Goal: Transaction & Acquisition: Purchase product/service

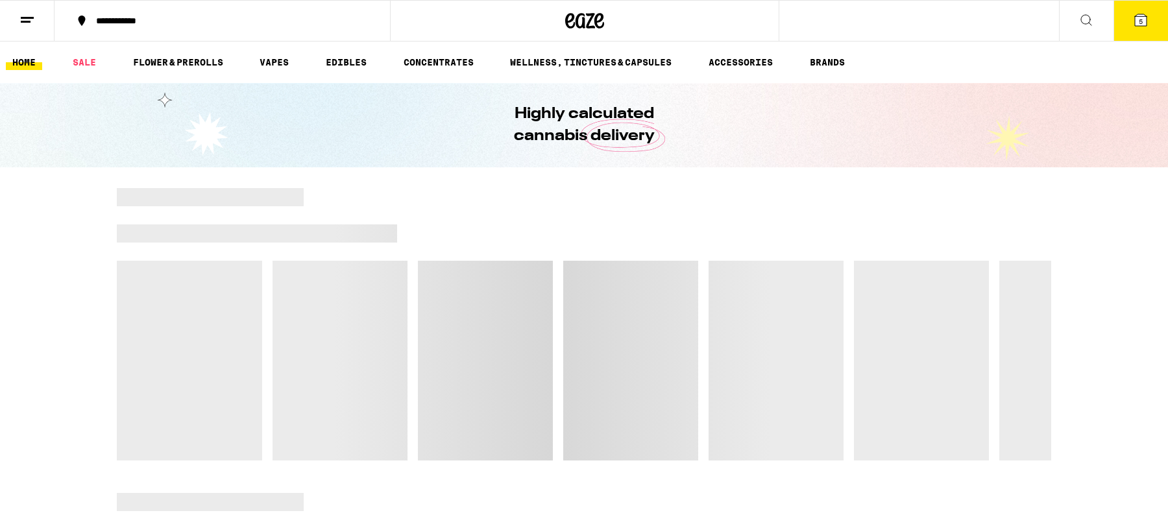
click at [16, 21] on button at bounding box center [27, 21] width 55 height 41
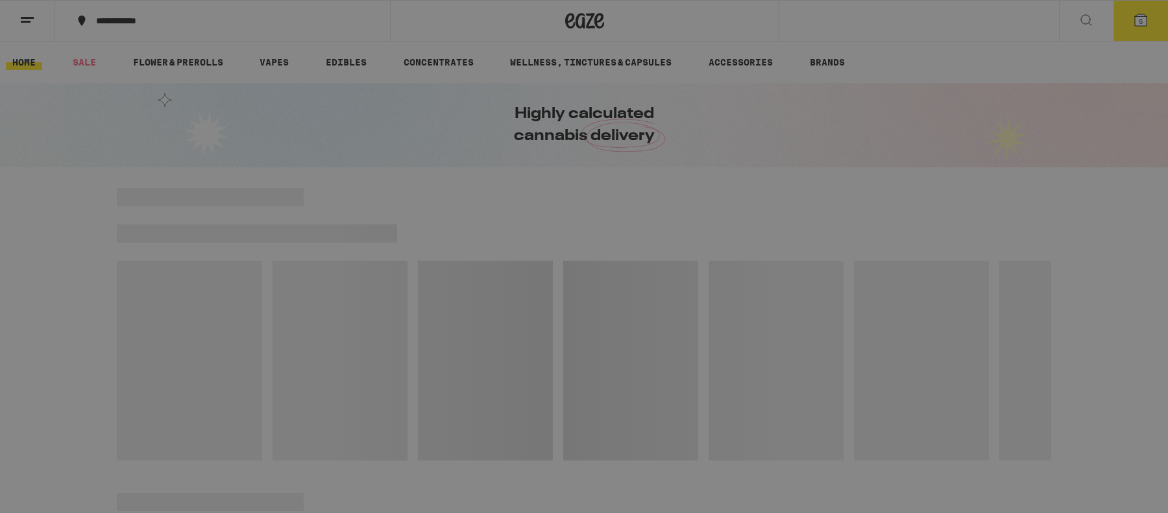
click at [123, 350] on link "Order History" at bounding box center [180, 349] width 228 height 16
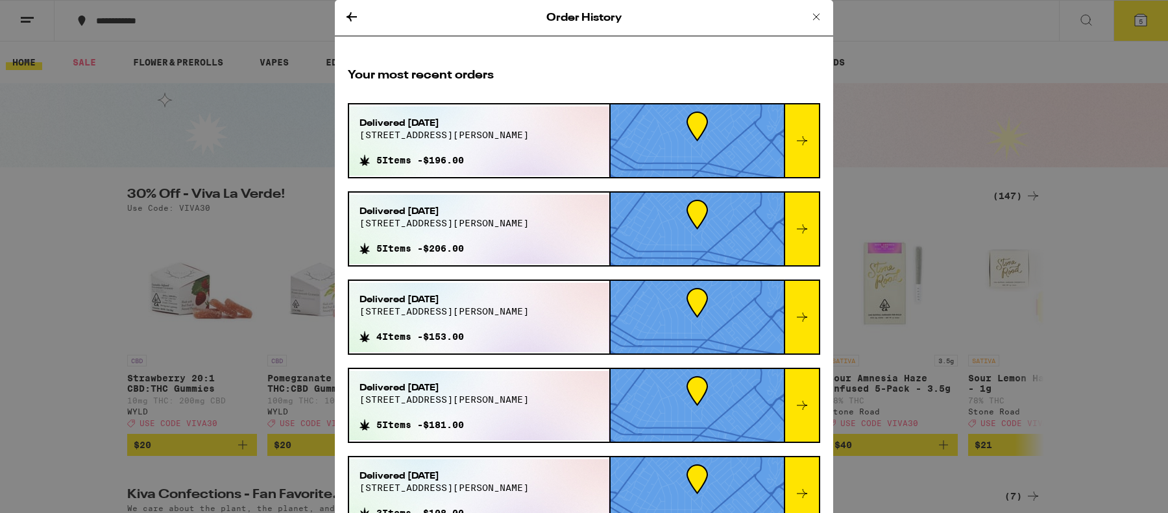
click at [806, 152] on div at bounding box center [801, 140] width 35 height 73
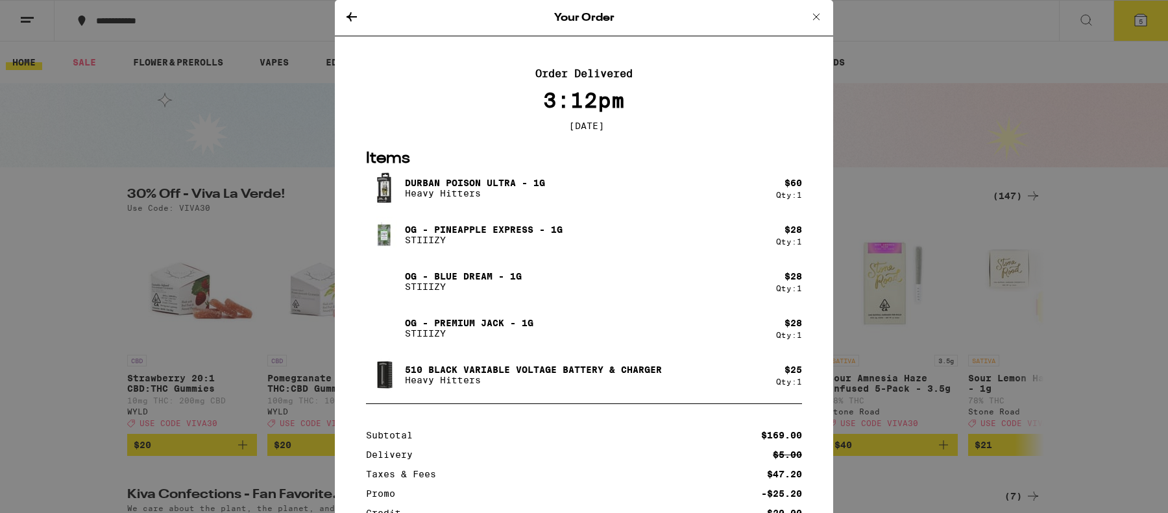
click at [354, 21] on icon at bounding box center [352, 17] width 16 height 16
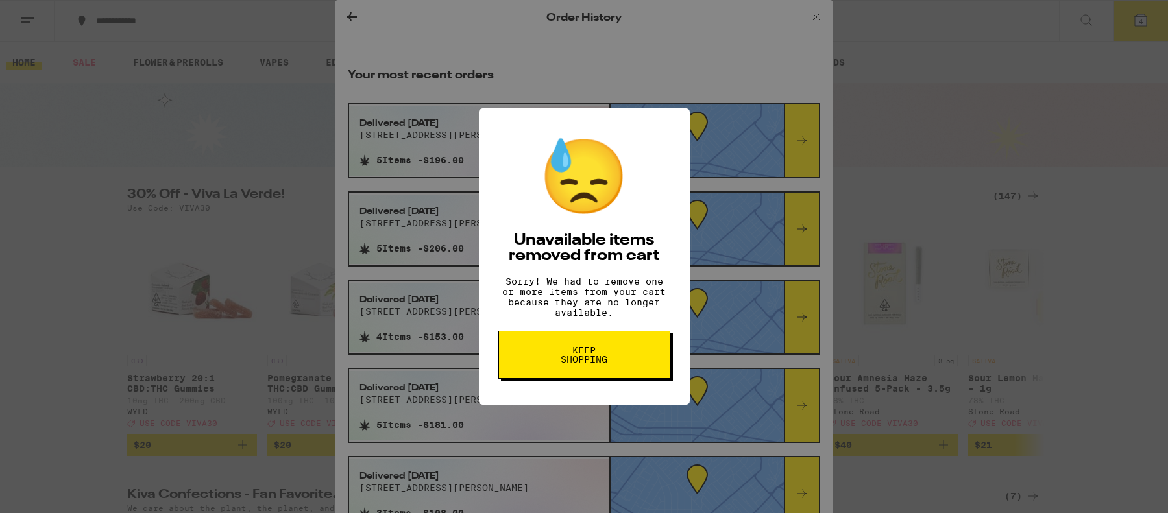
click at [699, 62] on div "😓 Unavailable items removed from cart Sorry! We had to remove one or more items…" at bounding box center [584, 256] width 1168 height 513
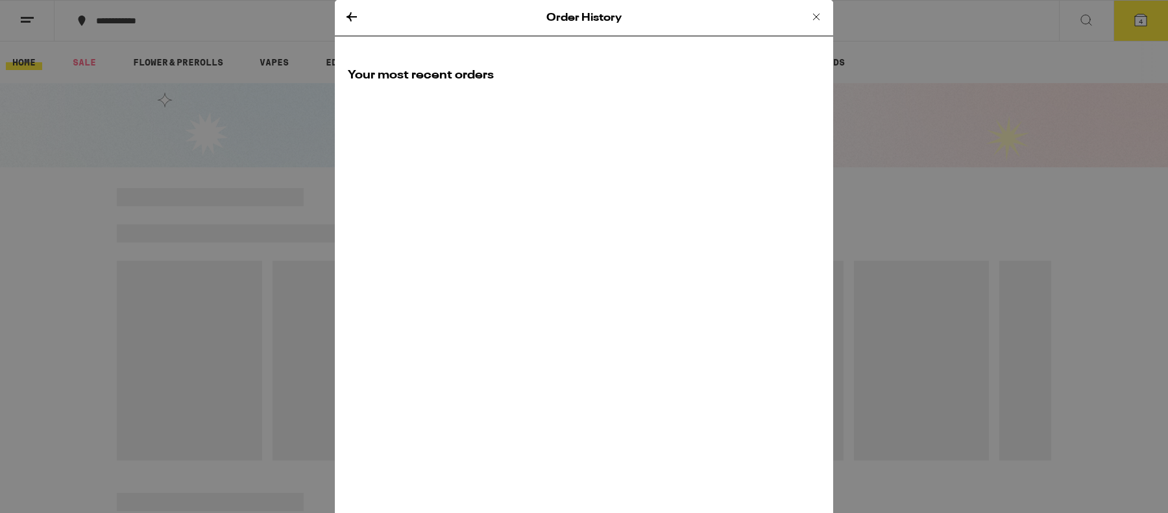
click at [354, 14] on icon at bounding box center [352, 17] width 16 height 16
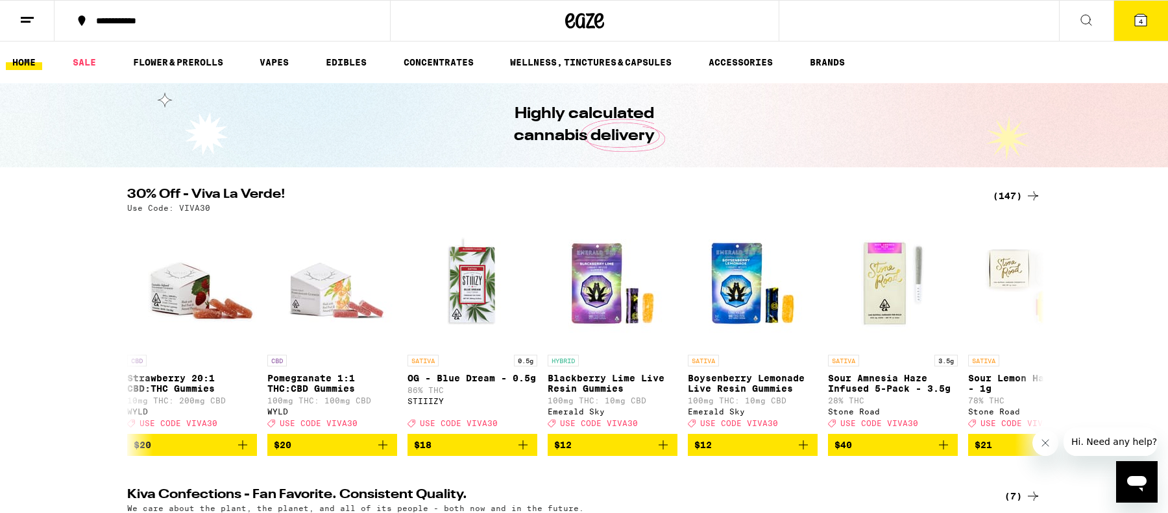
click at [1135, 16] on icon at bounding box center [1141, 20] width 12 height 12
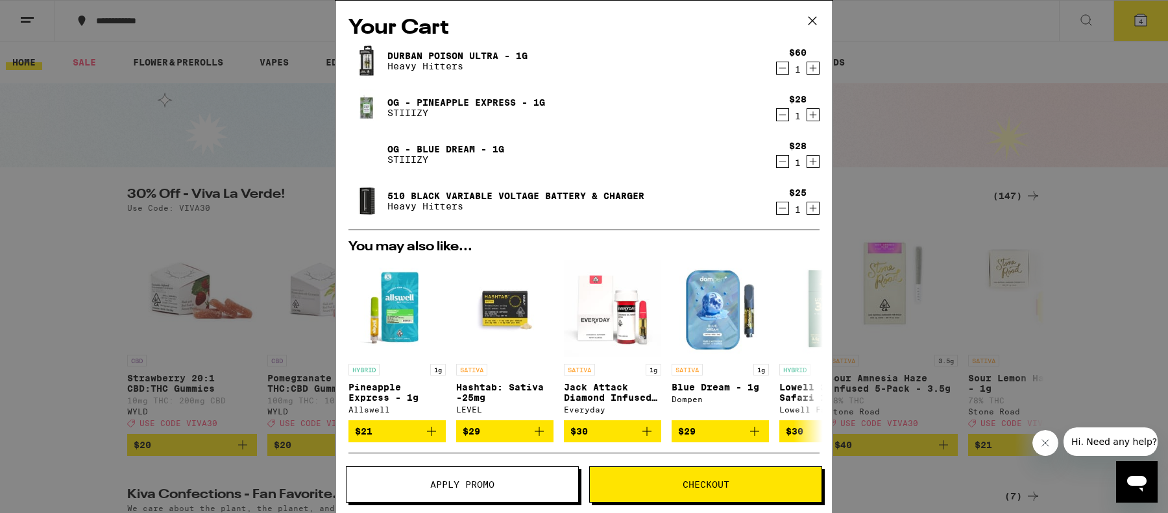
click at [786, 66] on icon "Decrement" at bounding box center [783, 68] width 12 height 16
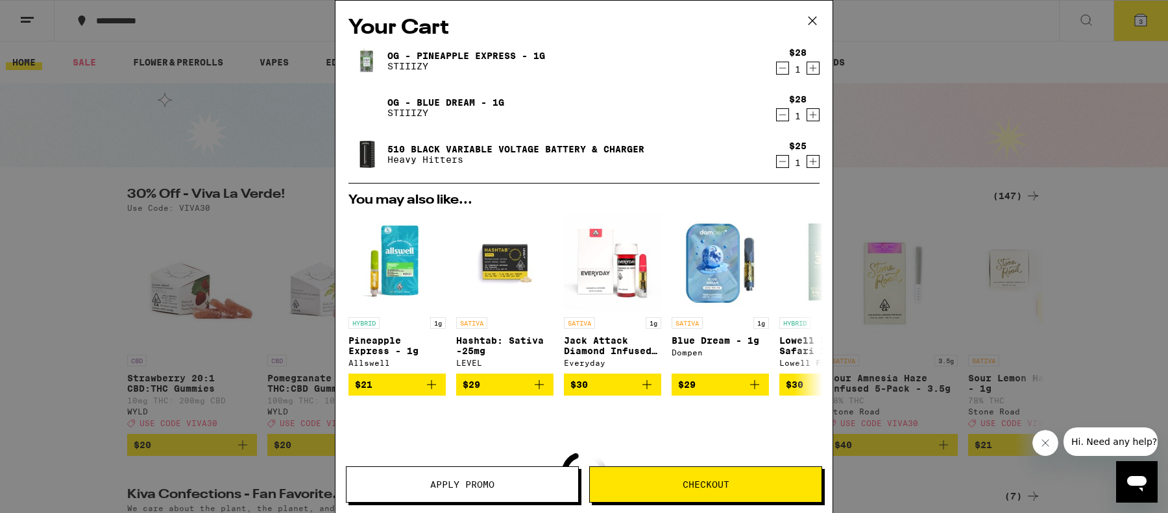
click at [786, 66] on icon "Decrement" at bounding box center [783, 68] width 12 height 16
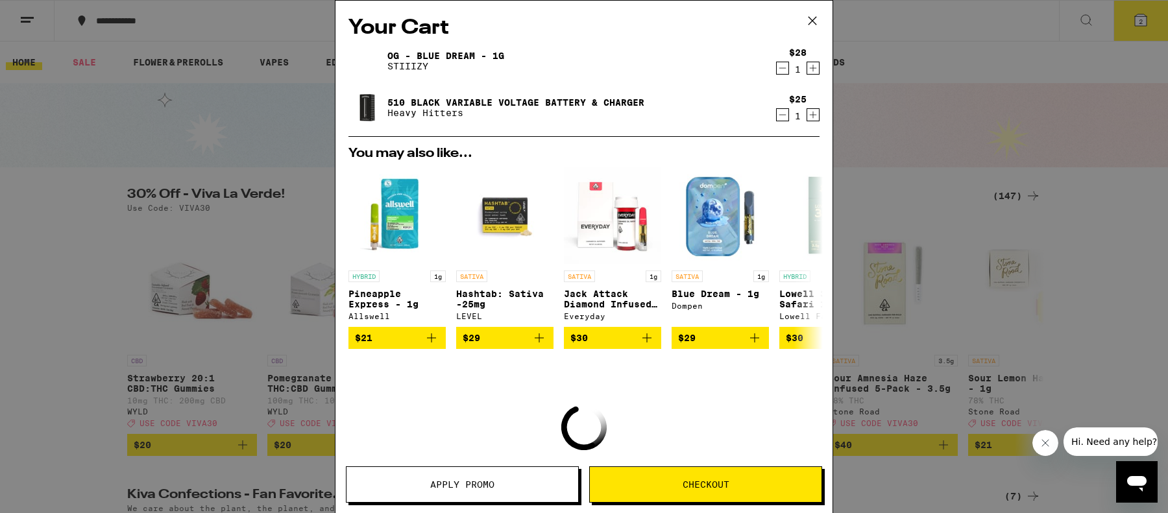
click at [786, 66] on icon "Decrement" at bounding box center [783, 68] width 12 height 16
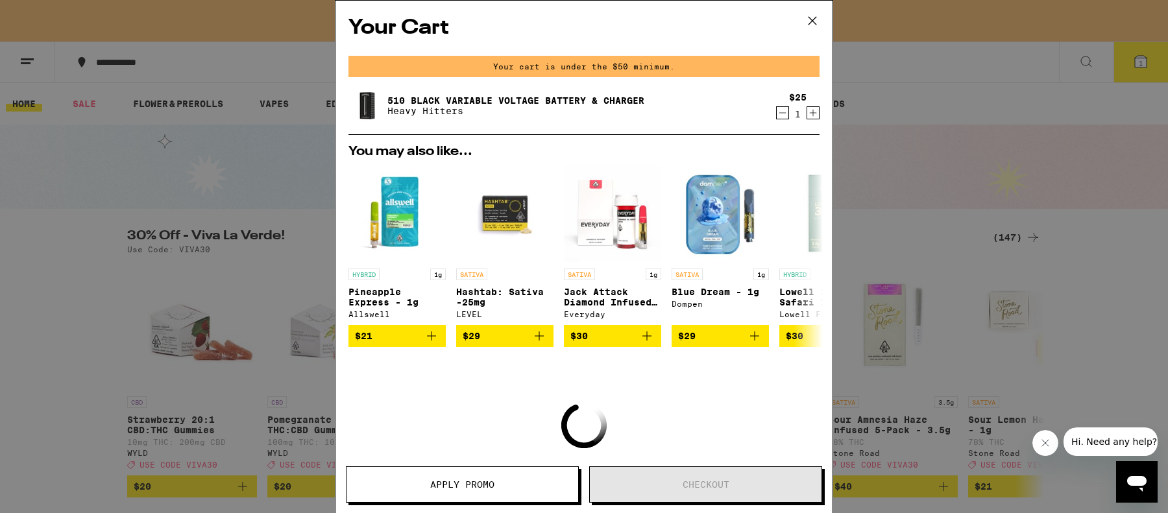
click at [782, 116] on icon "Decrement" at bounding box center [783, 113] width 12 height 16
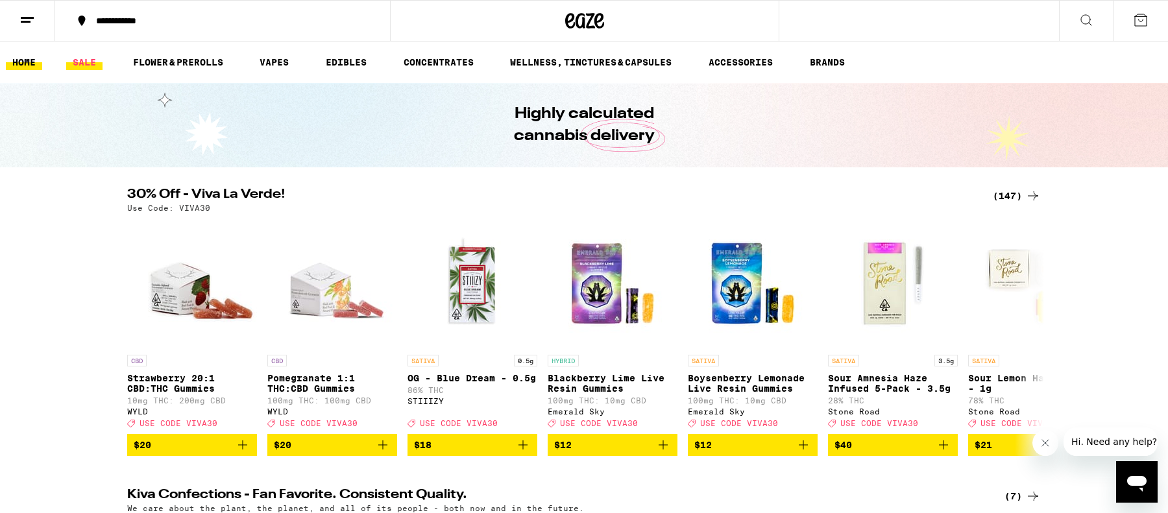
click at [85, 60] on link "SALE" at bounding box center [84, 63] width 36 height 16
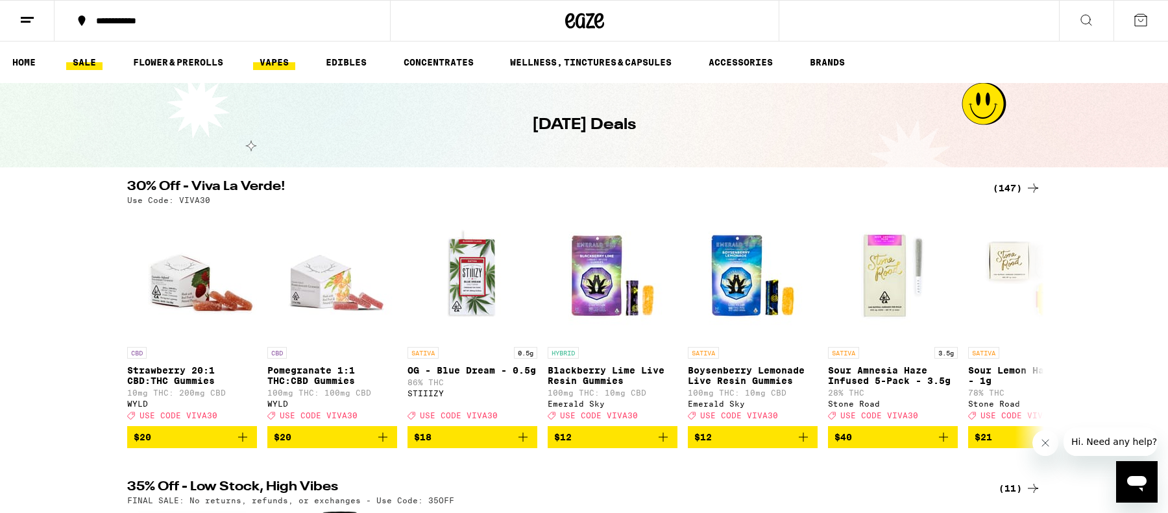
click at [282, 62] on link "VAPES" at bounding box center [274, 63] width 42 height 16
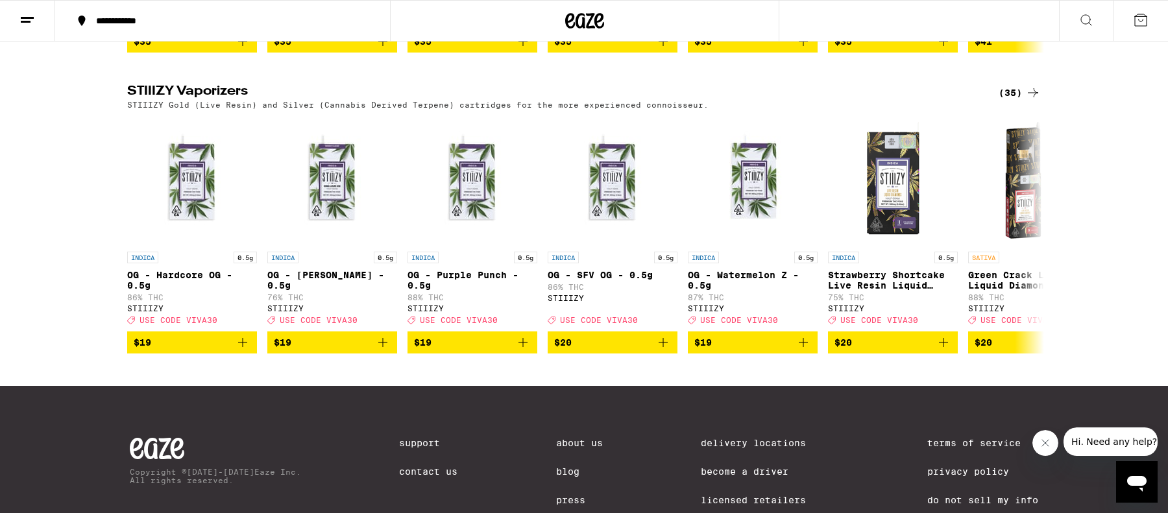
scroll to position [1243, 0]
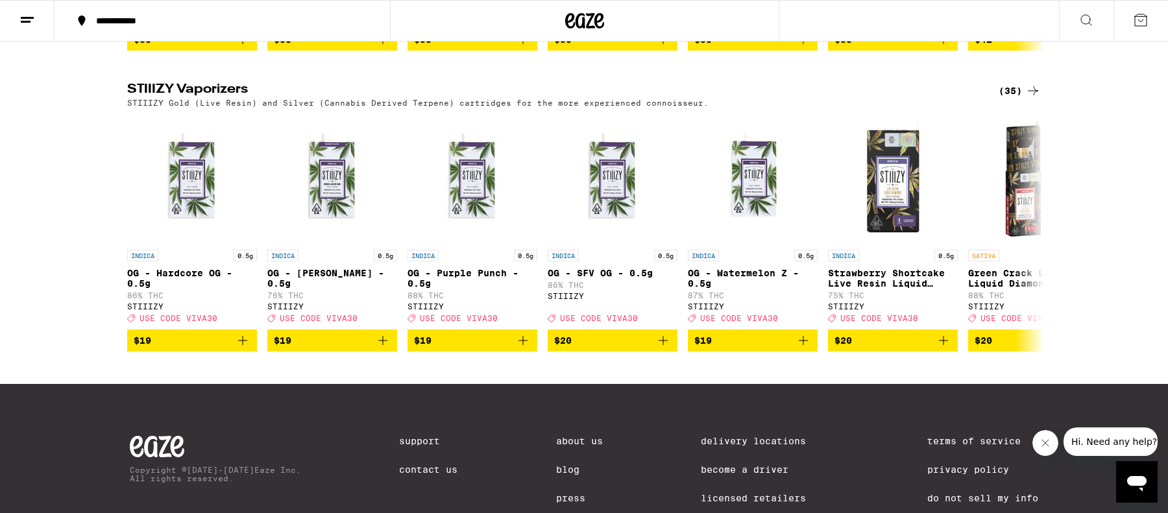
click at [1017, 99] on div "(35)" at bounding box center [1020, 91] width 42 height 16
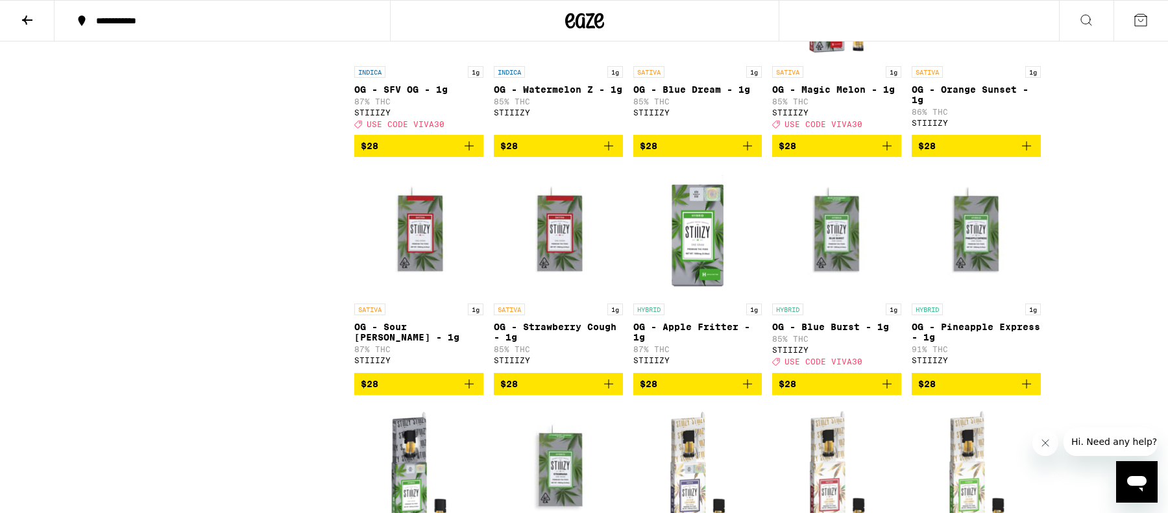
scroll to position [1194, 0]
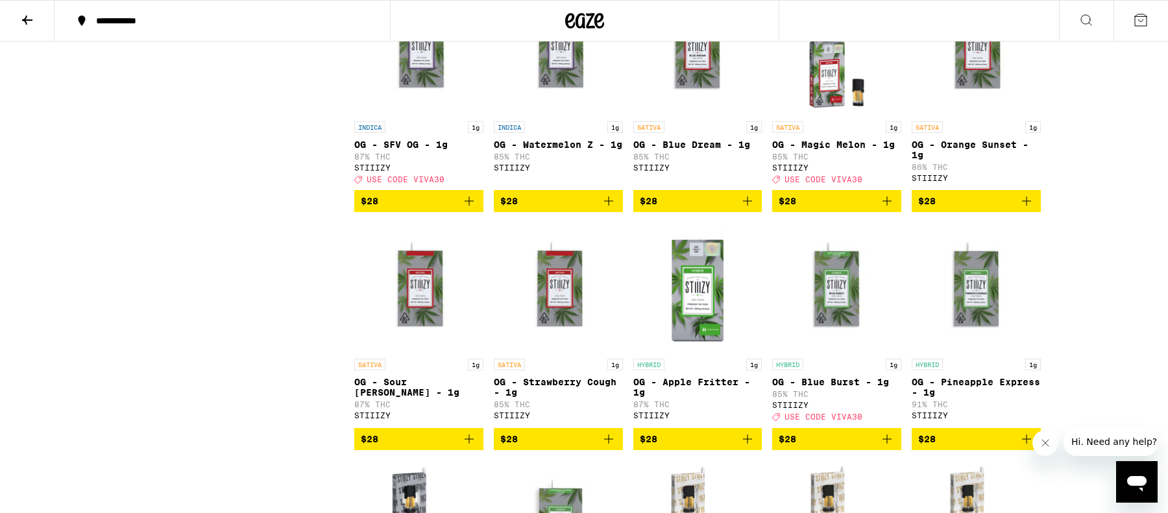
click at [470, 447] on icon "Add to bag" at bounding box center [469, 439] width 16 height 16
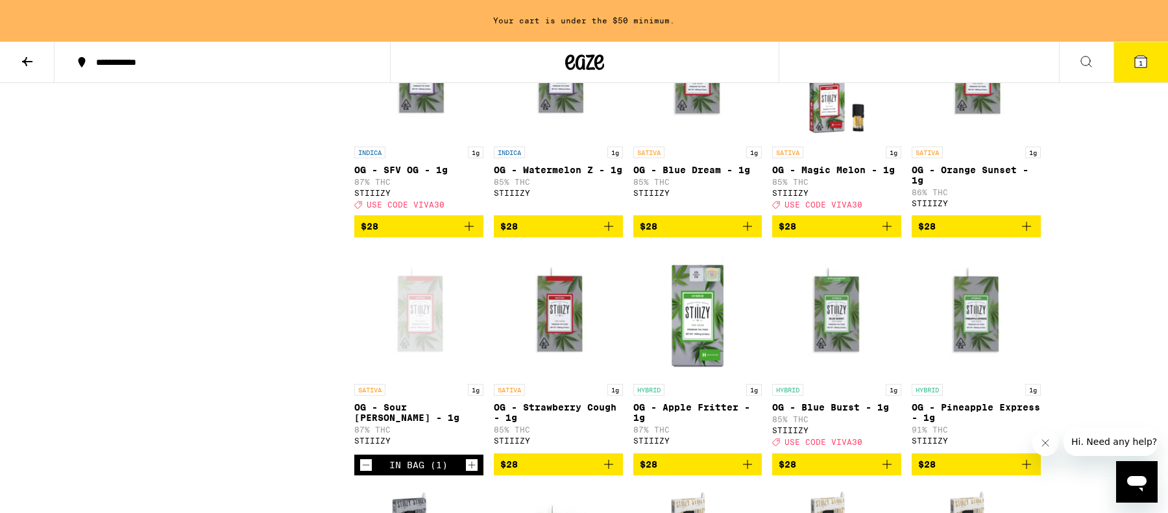
scroll to position [1294, 0]
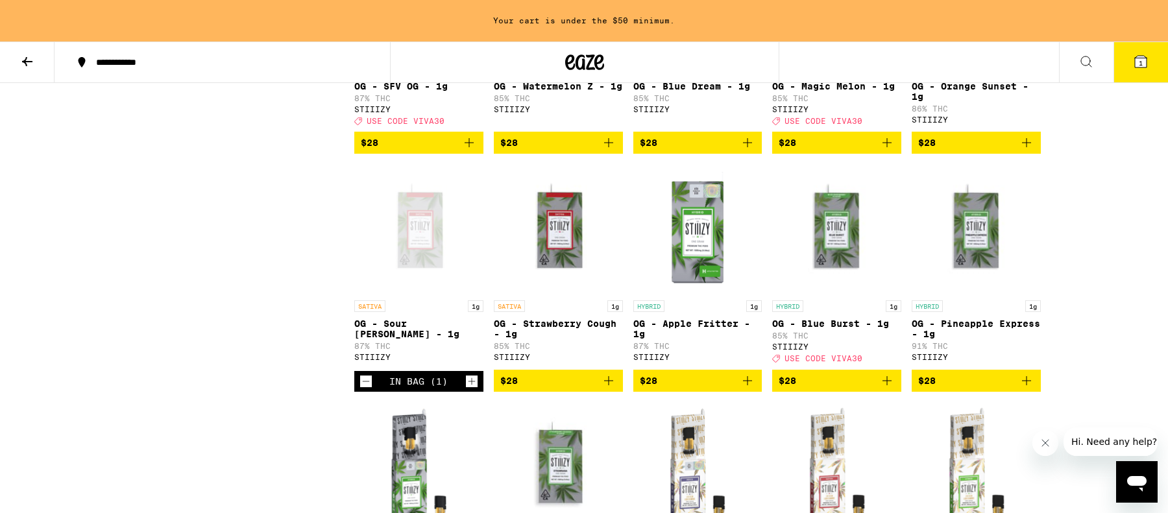
click at [356, 392] on div "In Bag (1)" at bounding box center [418, 381] width 129 height 21
click at [363, 389] on icon "Decrement" at bounding box center [366, 382] width 12 height 16
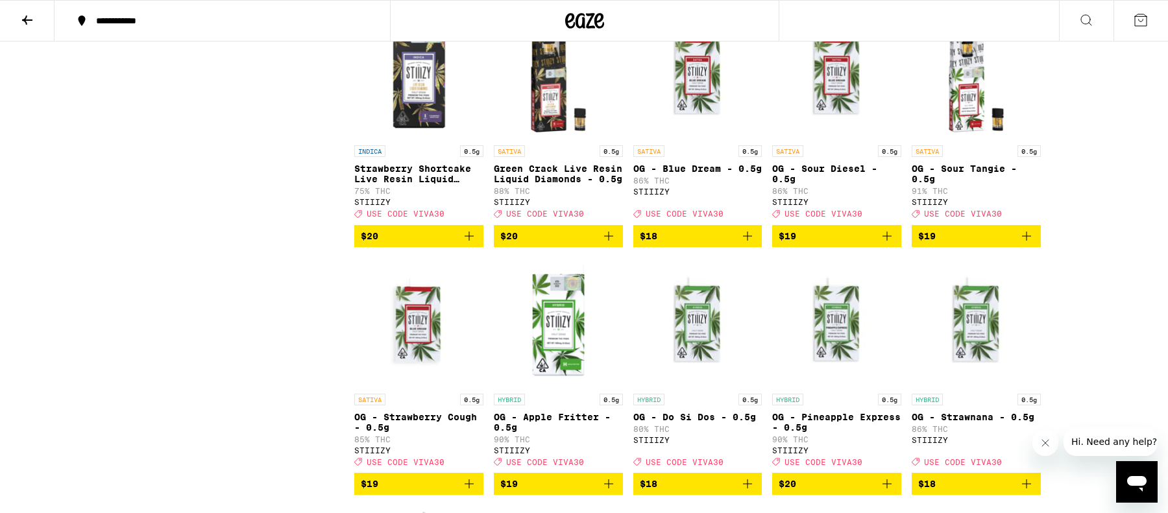
scroll to position [336, 0]
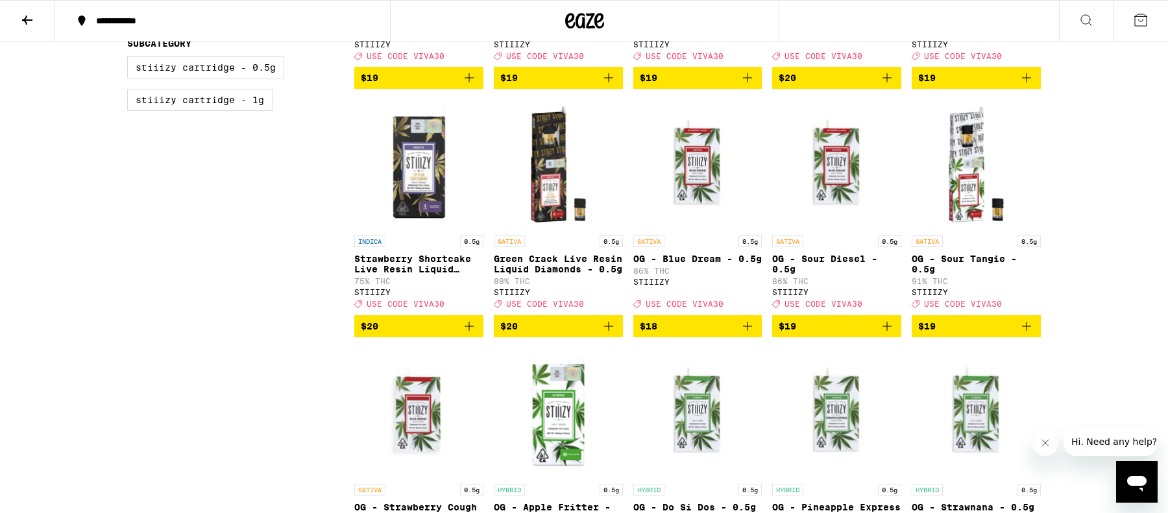
click at [608, 334] on icon "Add to bag" at bounding box center [609, 327] width 16 height 16
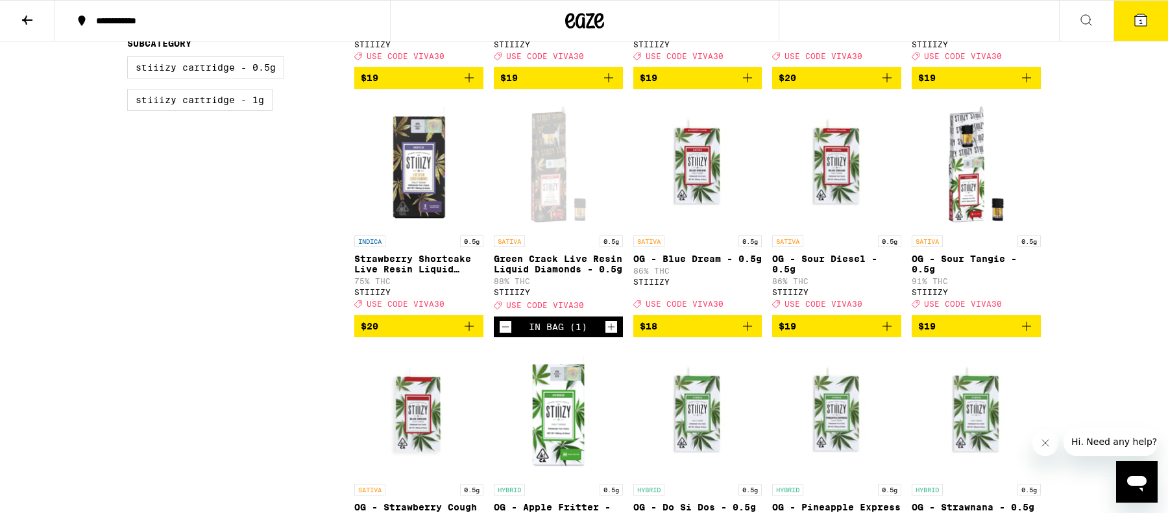
scroll to position [378, 0]
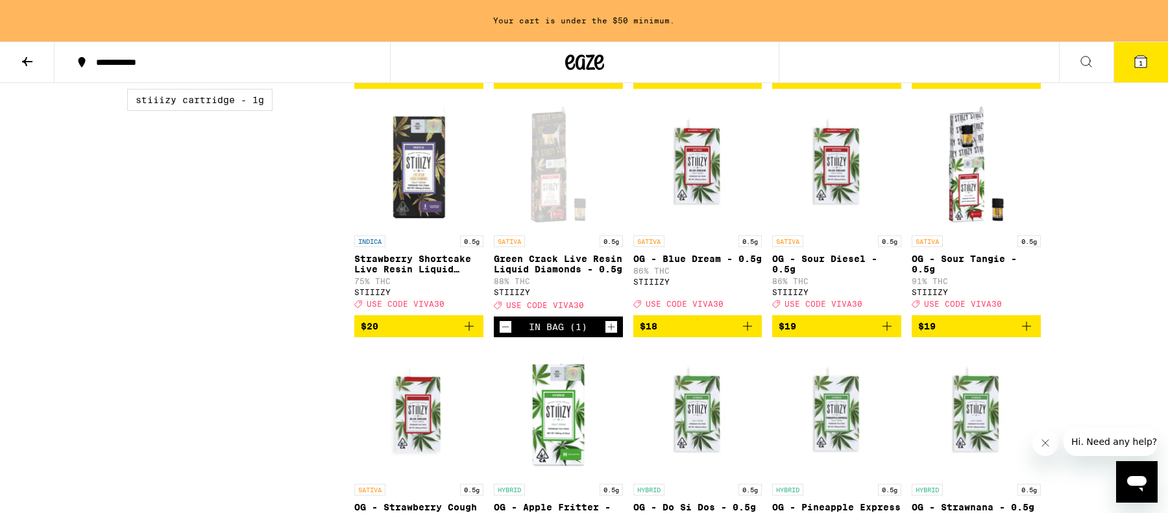
click at [751, 334] on icon "Add to bag" at bounding box center [748, 327] width 16 height 16
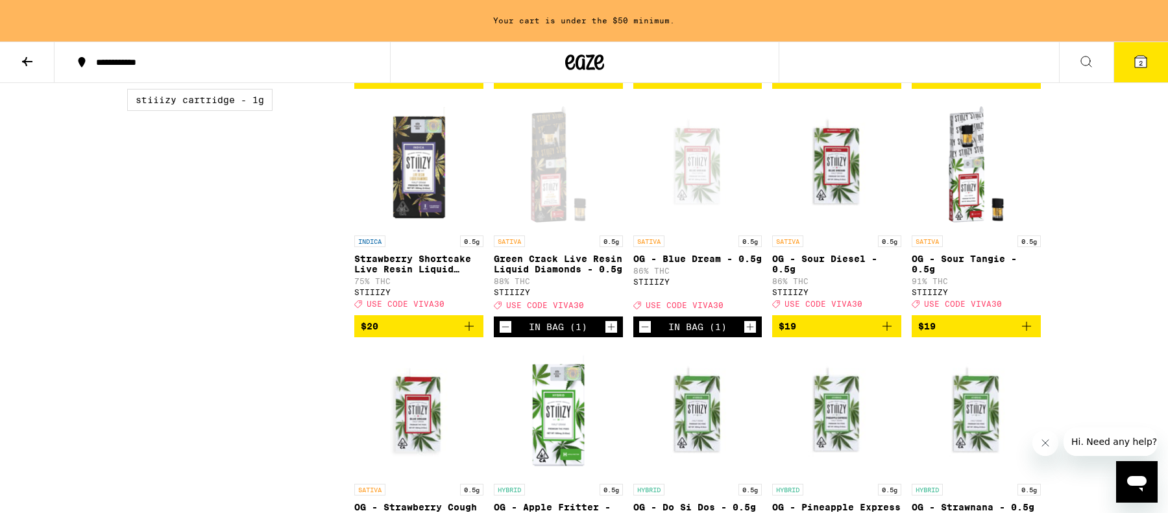
click at [897, 337] on button "$19" at bounding box center [836, 326] width 129 height 22
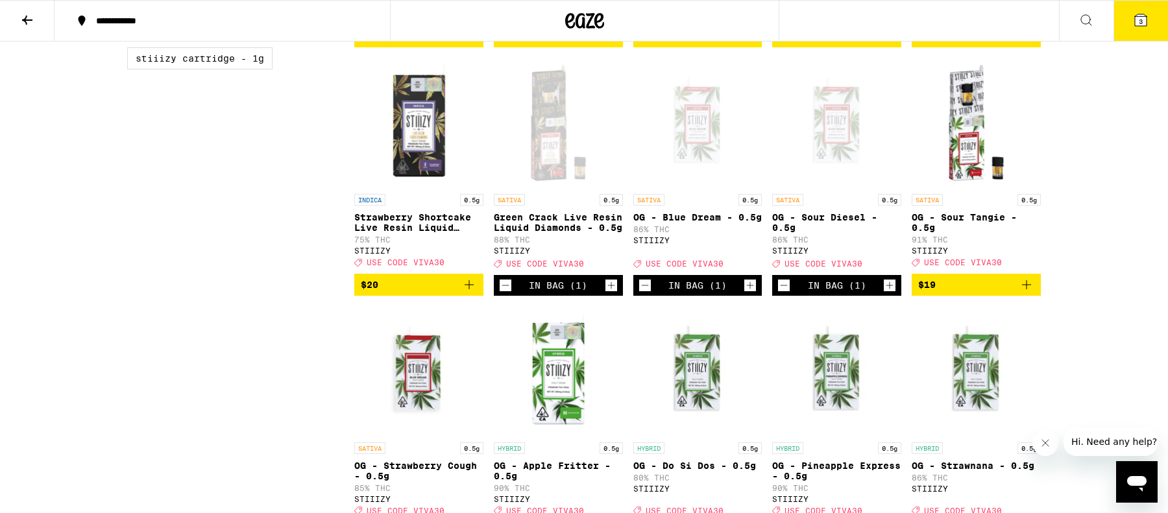
scroll to position [336, 0]
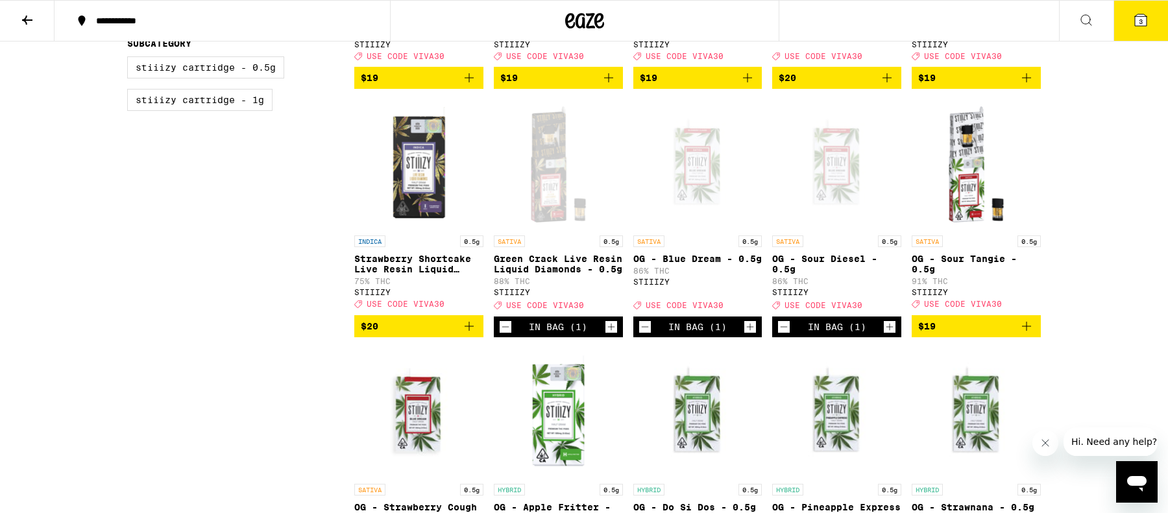
click at [1021, 334] on icon "Add to bag" at bounding box center [1027, 327] width 16 height 16
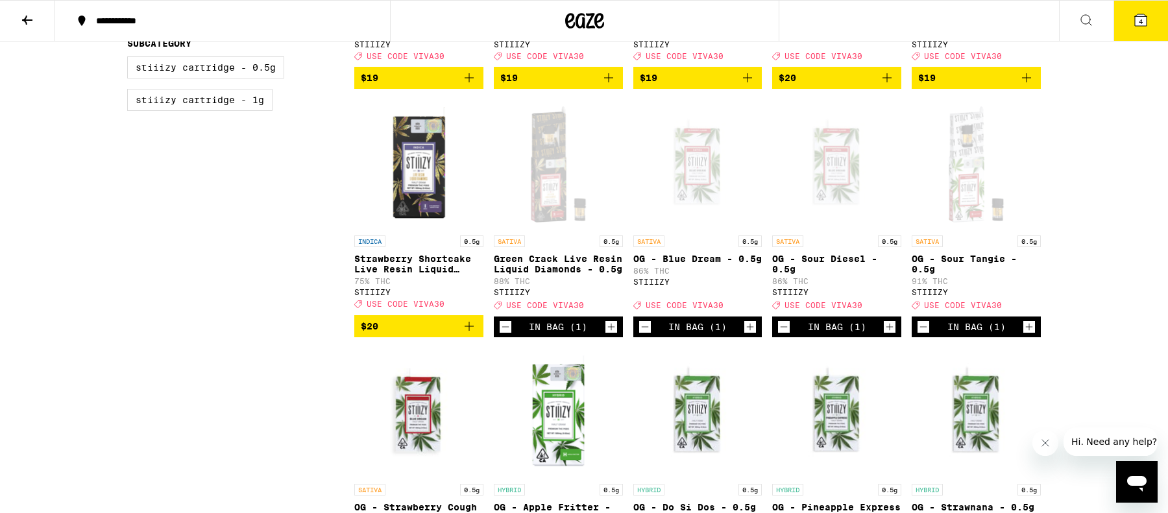
scroll to position [455, 0]
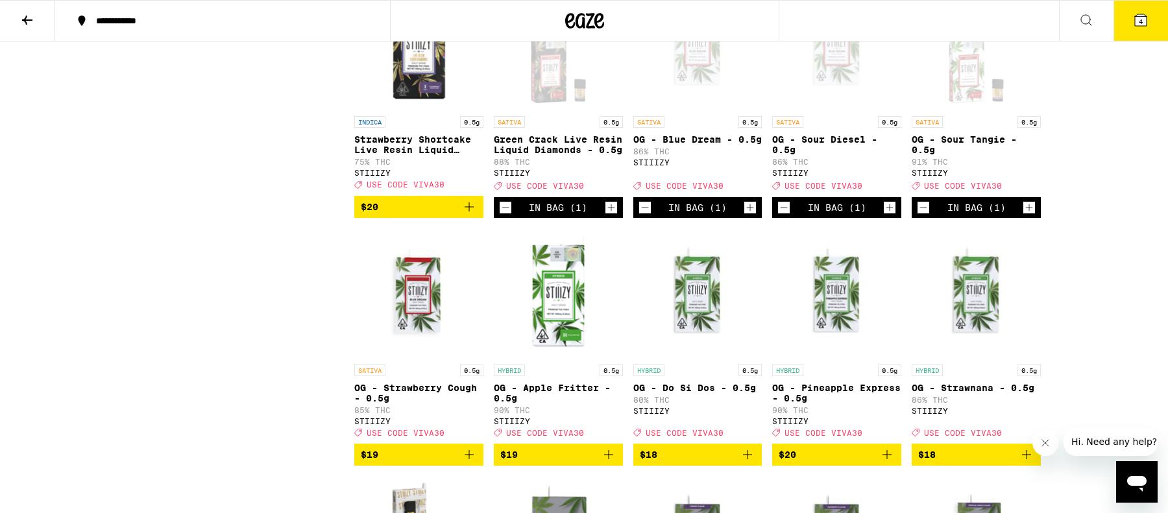
click at [888, 463] on icon "Add to bag" at bounding box center [887, 455] width 16 height 16
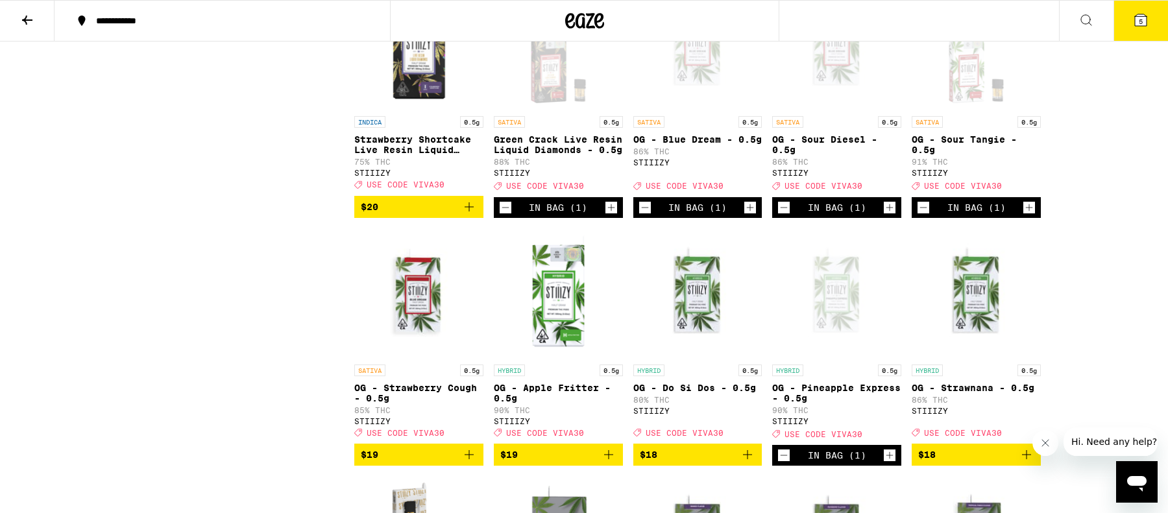
click at [649, 215] on icon "Decrement" at bounding box center [645, 208] width 12 height 16
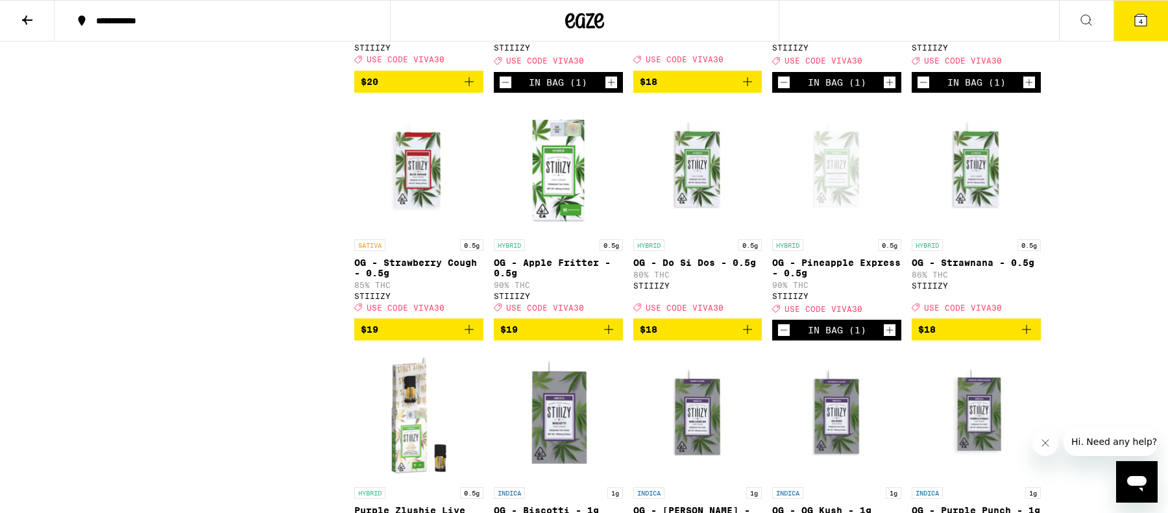
scroll to position [400, 0]
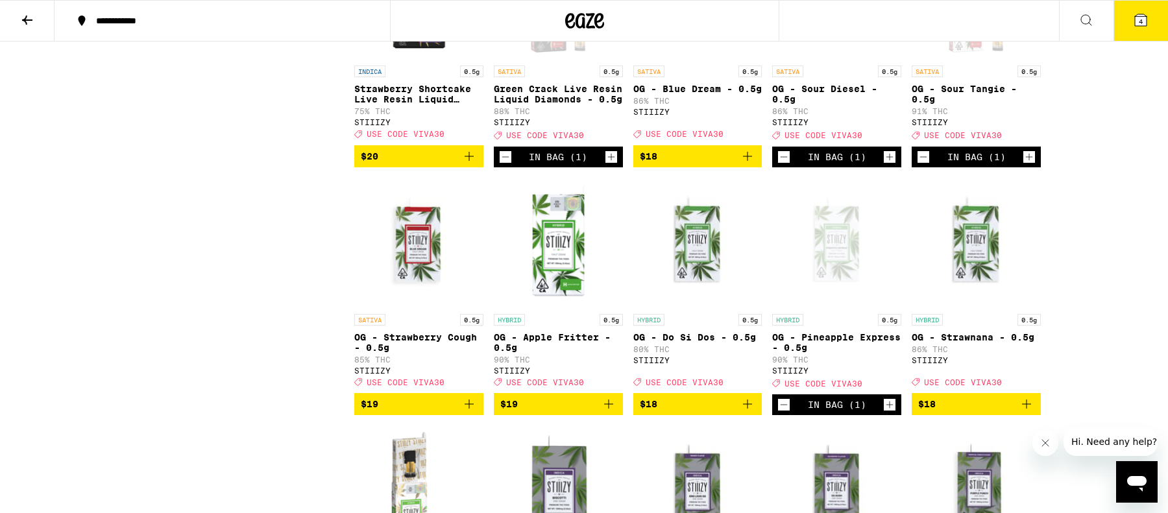
click at [780, 413] on icon "Decrement" at bounding box center [784, 405] width 12 height 16
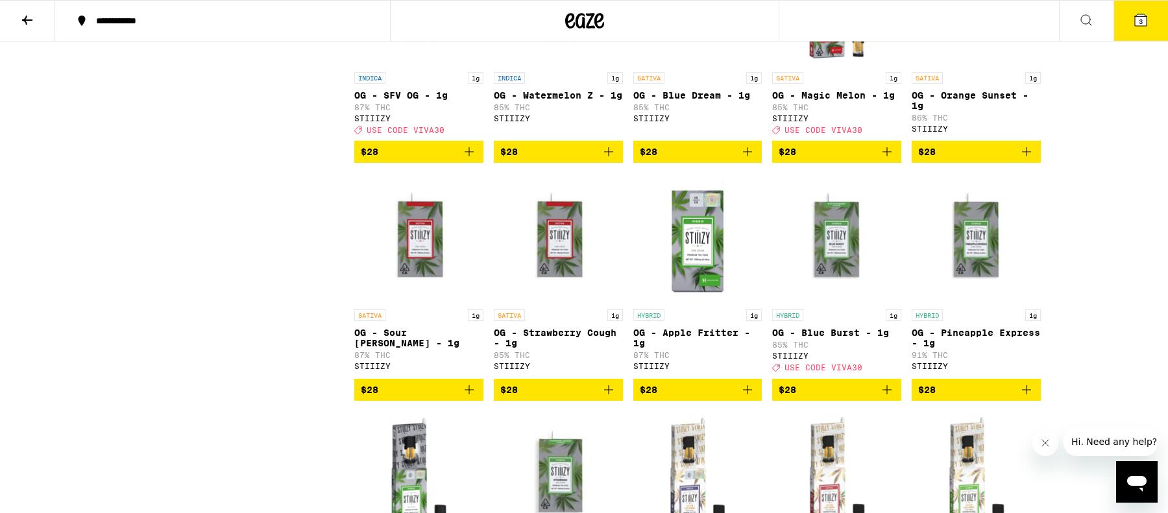
scroll to position [1448, 0]
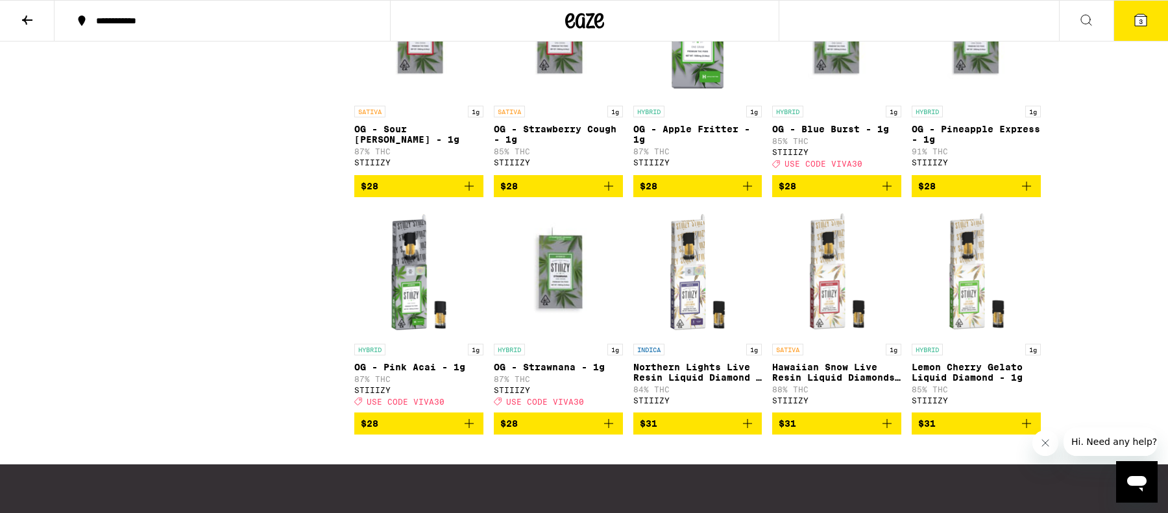
click at [1035, 197] on button "$28" at bounding box center [976, 186] width 129 height 22
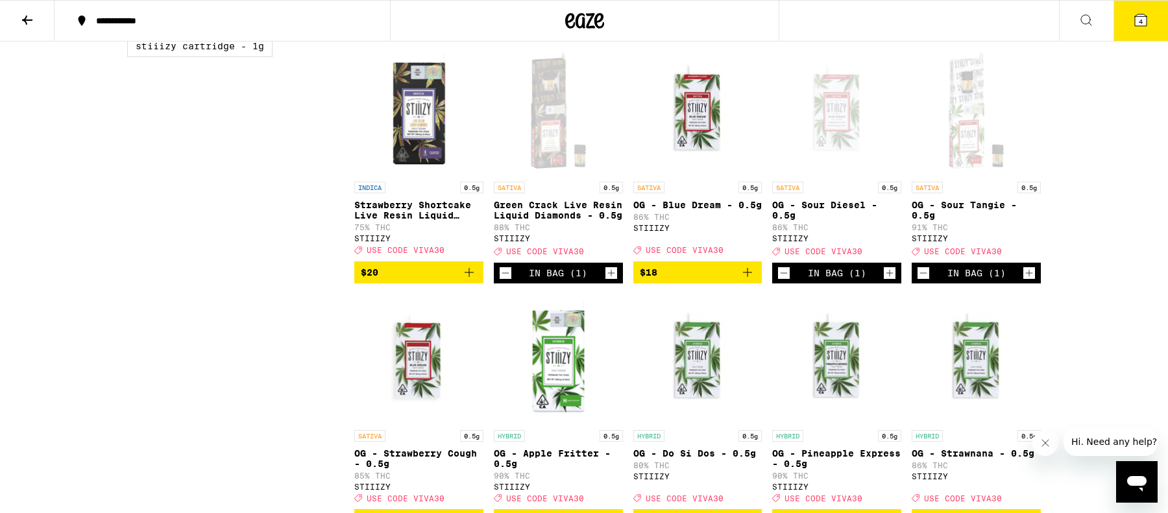
scroll to position [507, 0]
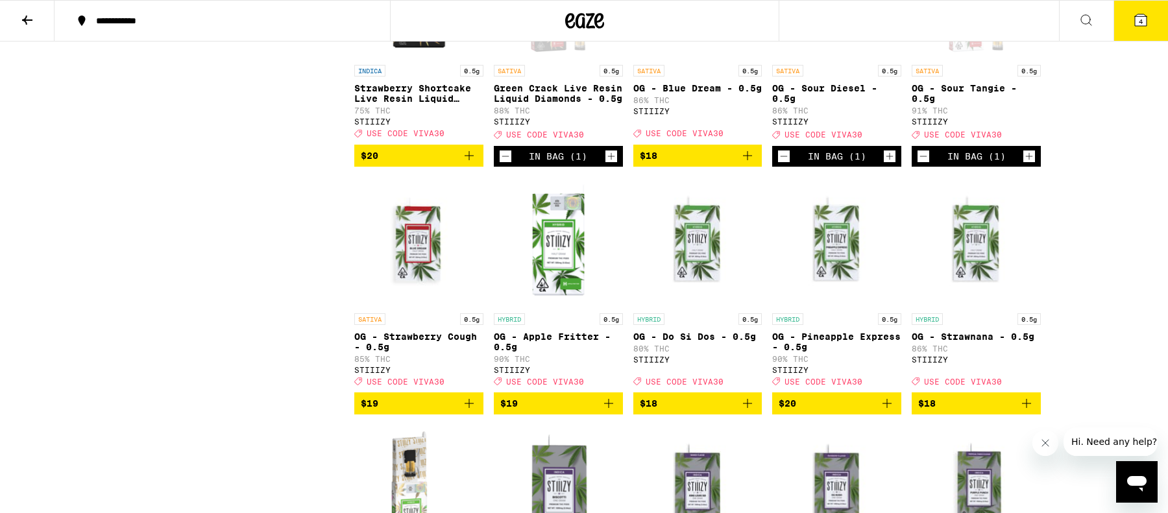
click at [1143, 21] on icon at bounding box center [1141, 20] width 12 height 12
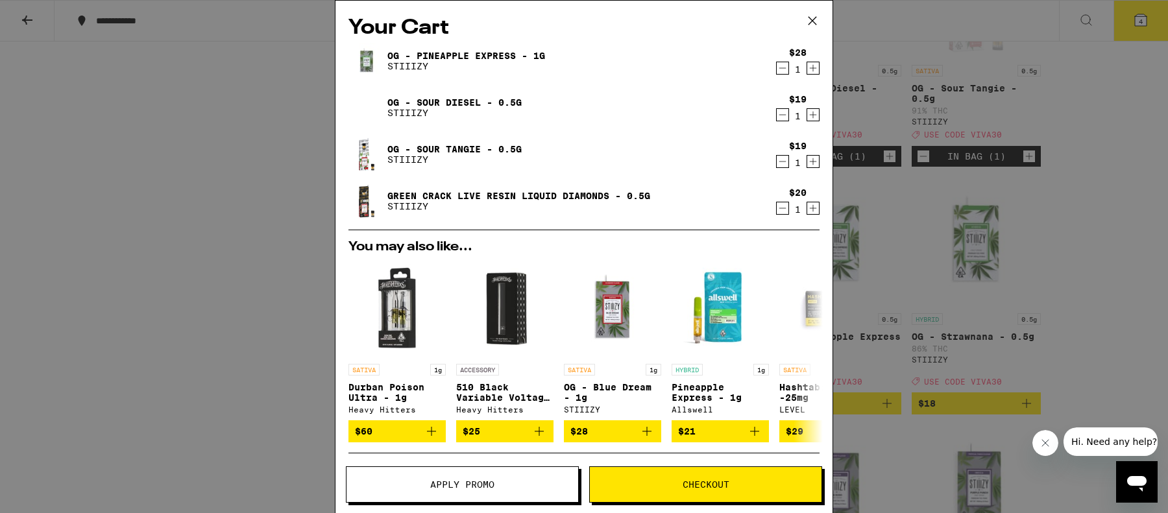
click at [500, 494] on button "Apply Promo" at bounding box center [462, 484] width 233 height 36
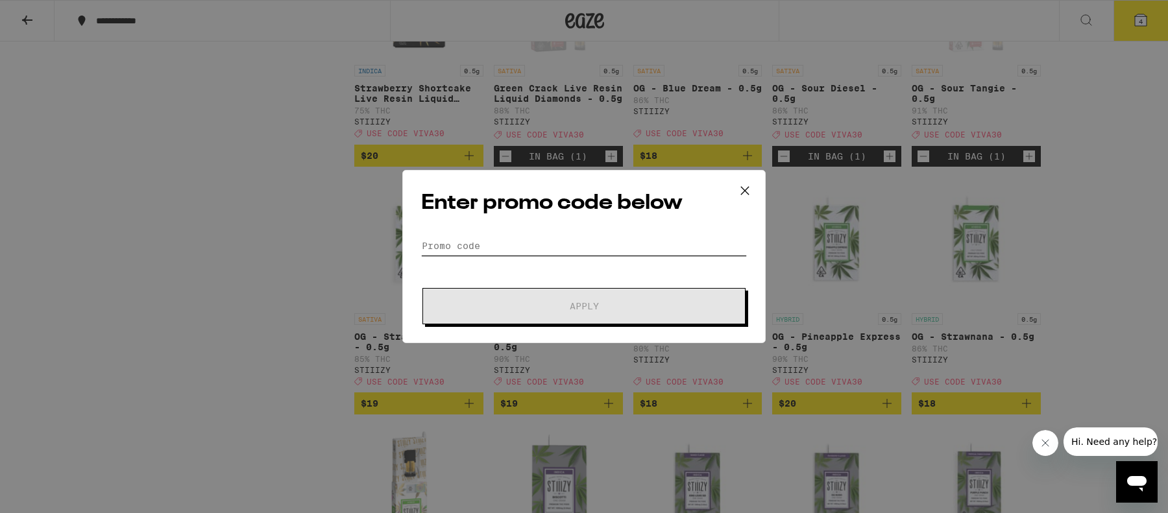
click at [471, 245] on input "Promo Code" at bounding box center [584, 245] width 326 height 19
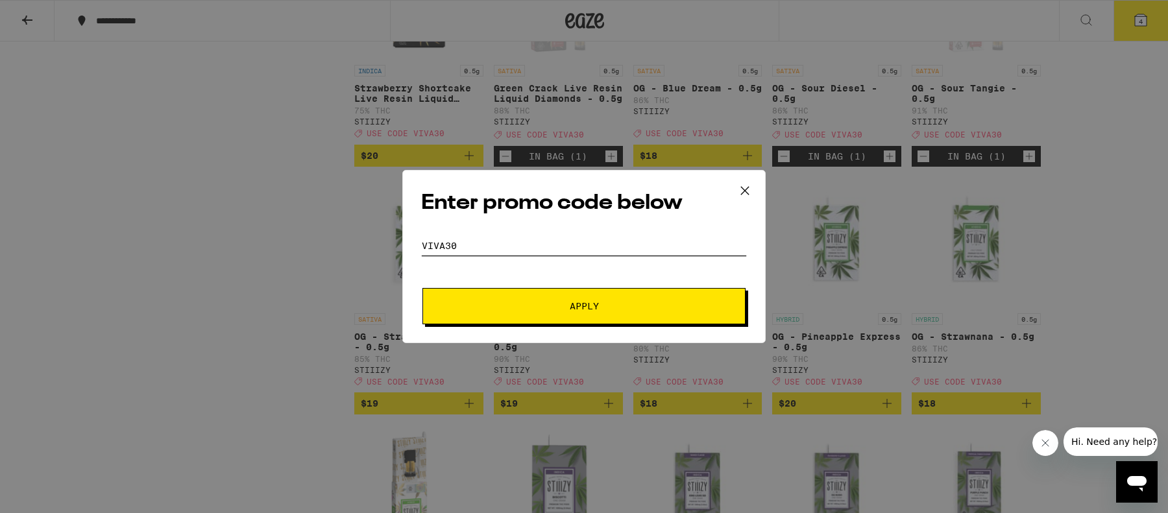
type input "VIVA30"
click at [531, 313] on button "Apply" at bounding box center [583, 306] width 323 height 36
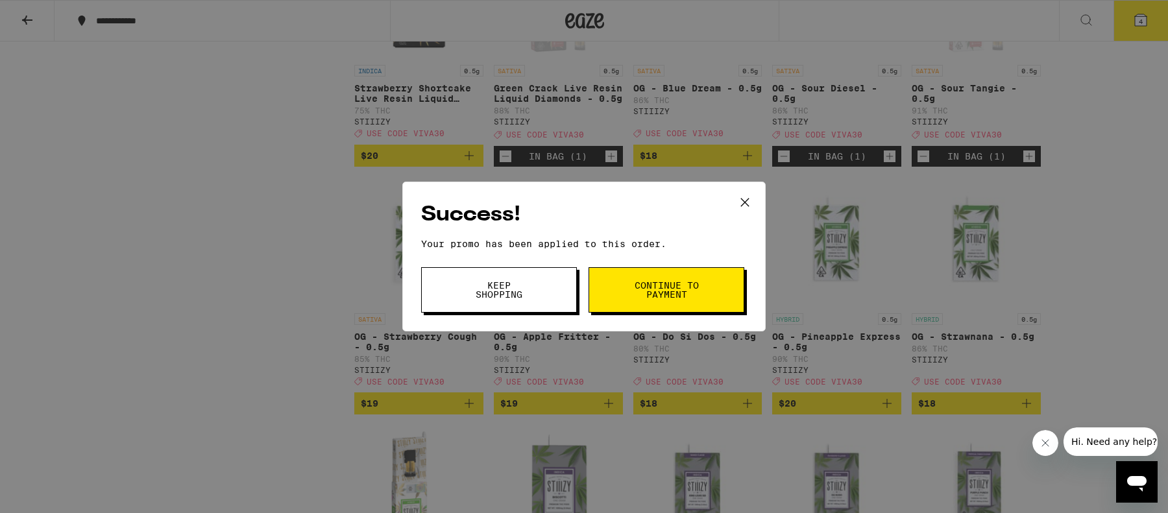
click at [665, 291] on span "Continue to payment" at bounding box center [666, 290] width 66 height 18
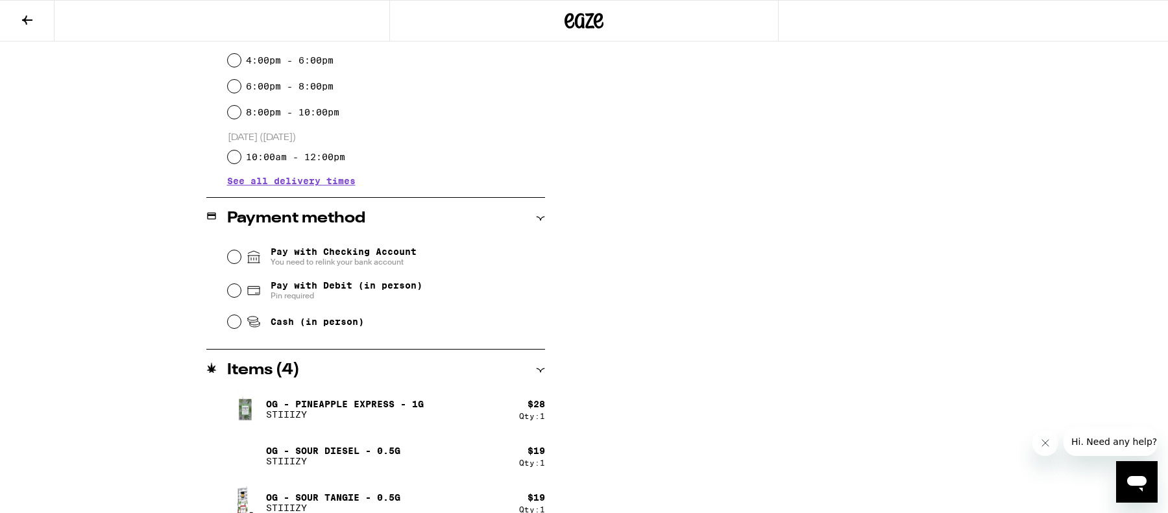
scroll to position [403, 0]
click at [232, 295] on input "Pay with Debit (in person) Pin required" at bounding box center [234, 290] width 13 height 13
radio input "true"
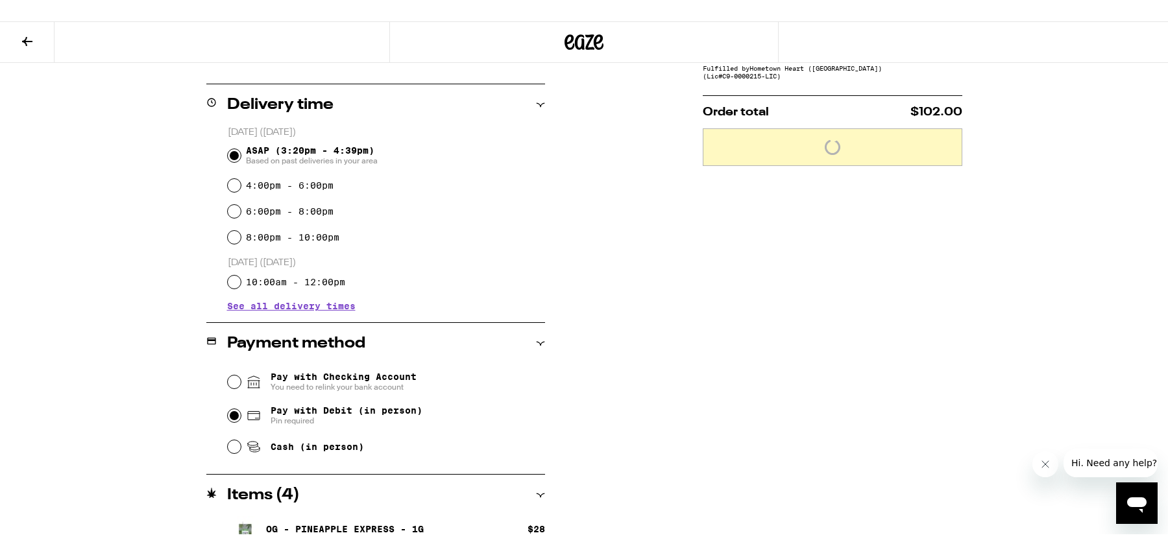
scroll to position [0, 0]
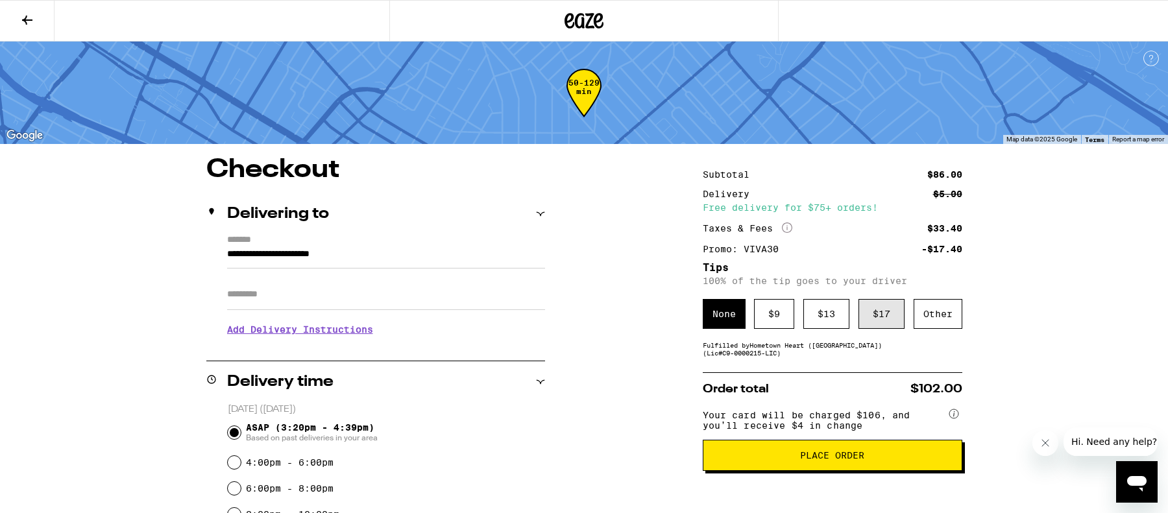
click at [888, 319] on div "$ 17" at bounding box center [881, 314] width 46 height 30
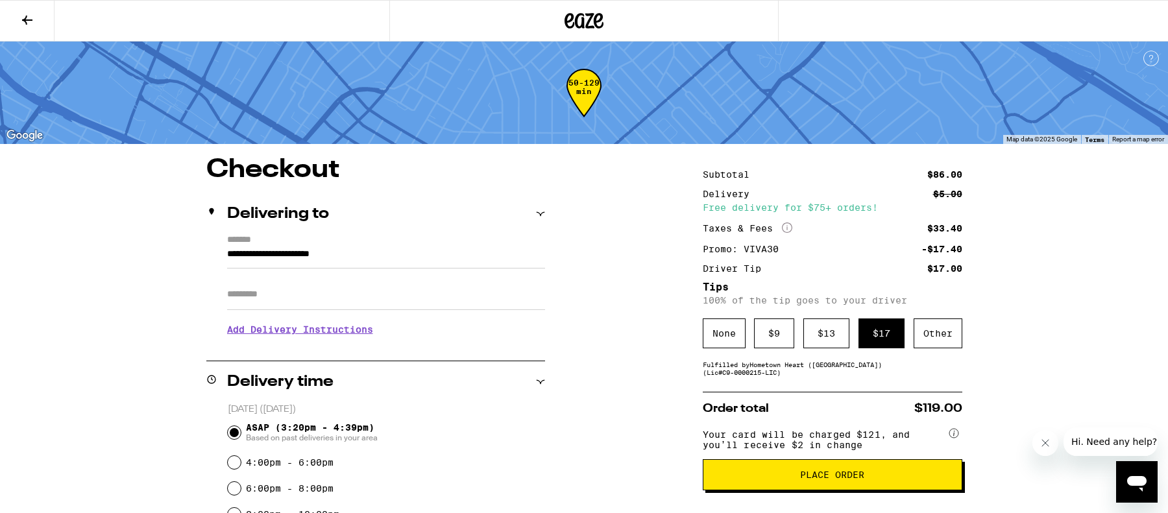
click at [886, 479] on span "Place Order" at bounding box center [832, 474] width 237 height 9
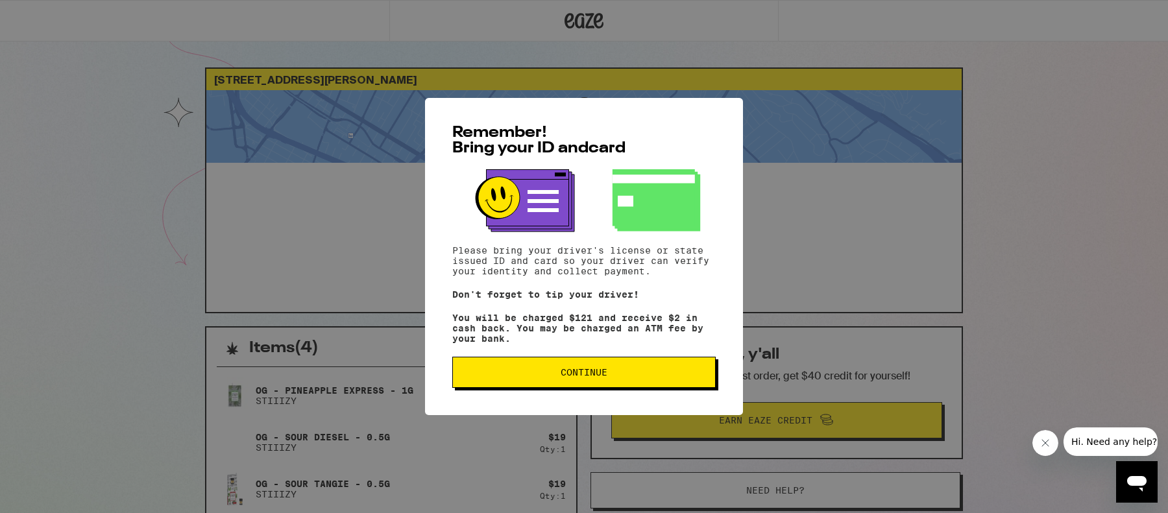
click at [634, 372] on span "Continue" at bounding box center [583, 372] width 241 height 9
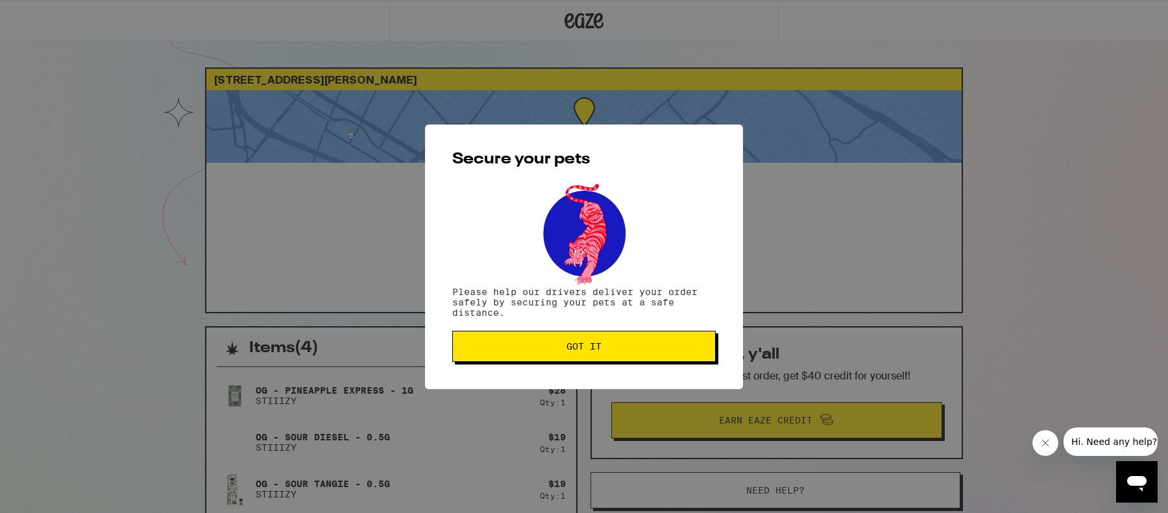
click at [603, 351] on span "Got it" at bounding box center [583, 346] width 241 height 9
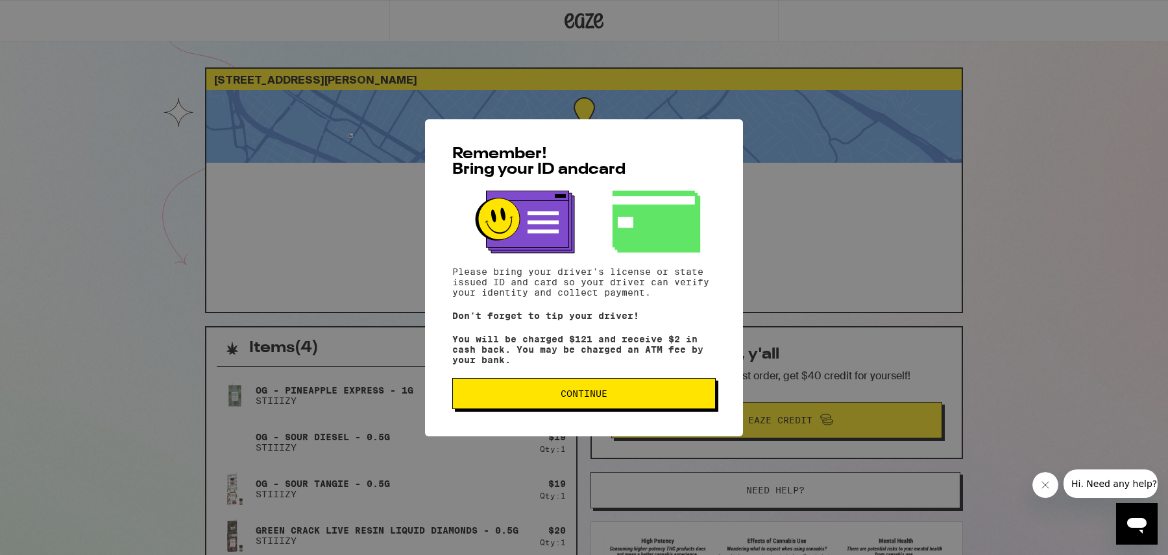
click at [667, 393] on button "Continue" at bounding box center [583, 393] width 263 height 31
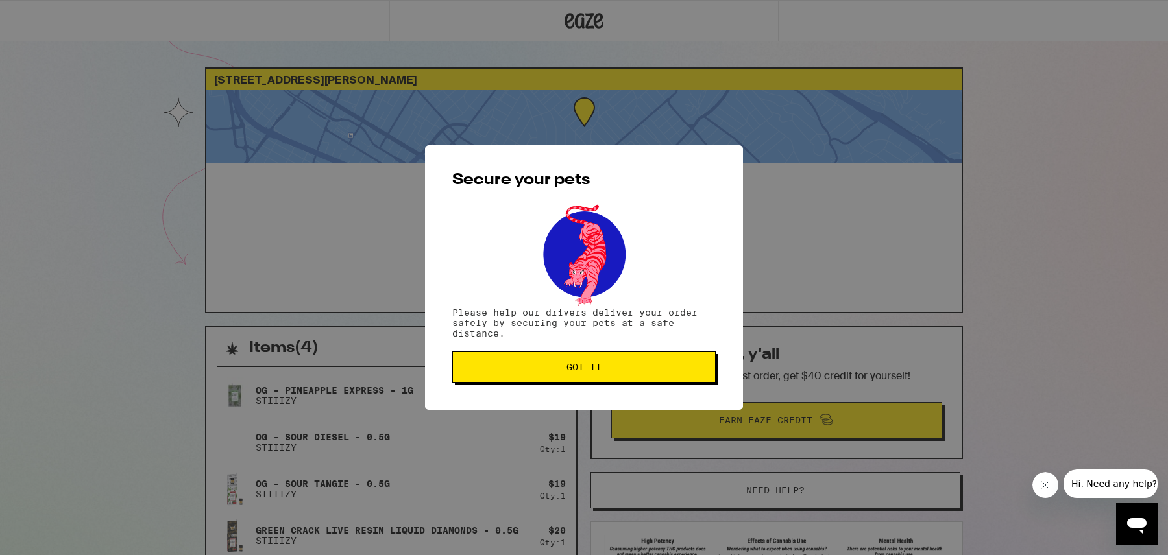
click at [644, 356] on button "Got it" at bounding box center [583, 367] width 263 height 31
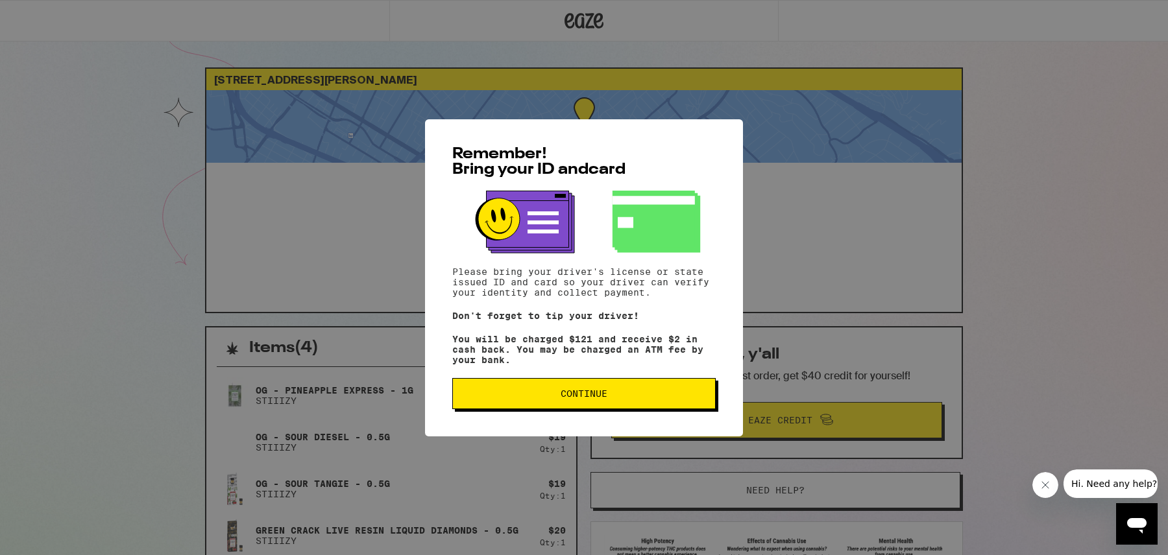
click at [574, 395] on span "Continue" at bounding box center [584, 393] width 47 height 9
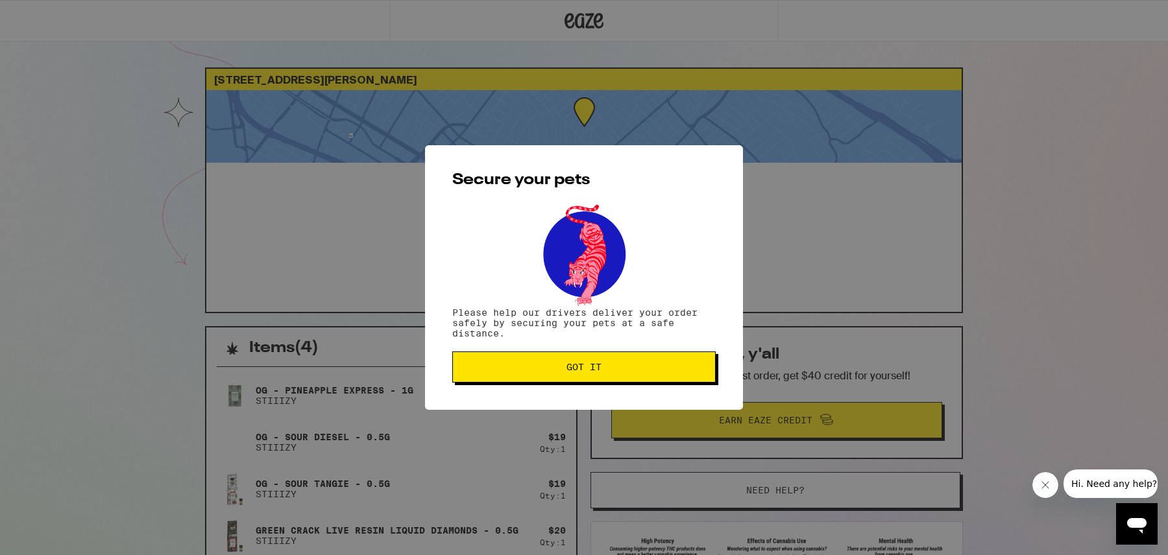
click at [575, 372] on span "Got it" at bounding box center [583, 367] width 35 height 9
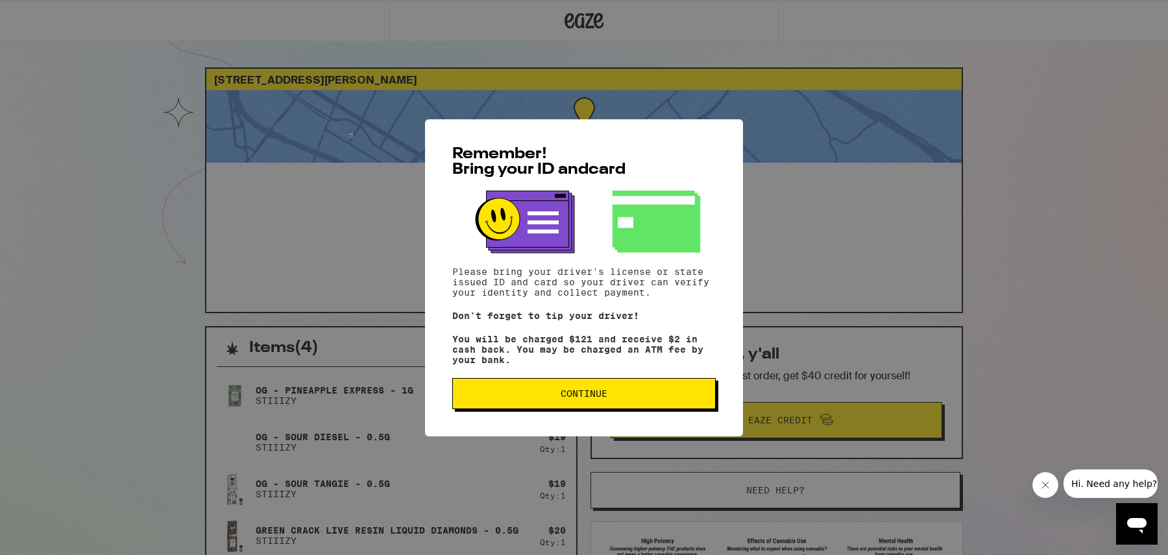
click at [590, 389] on button "Continue" at bounding box center [583, 393] width 263 height 31
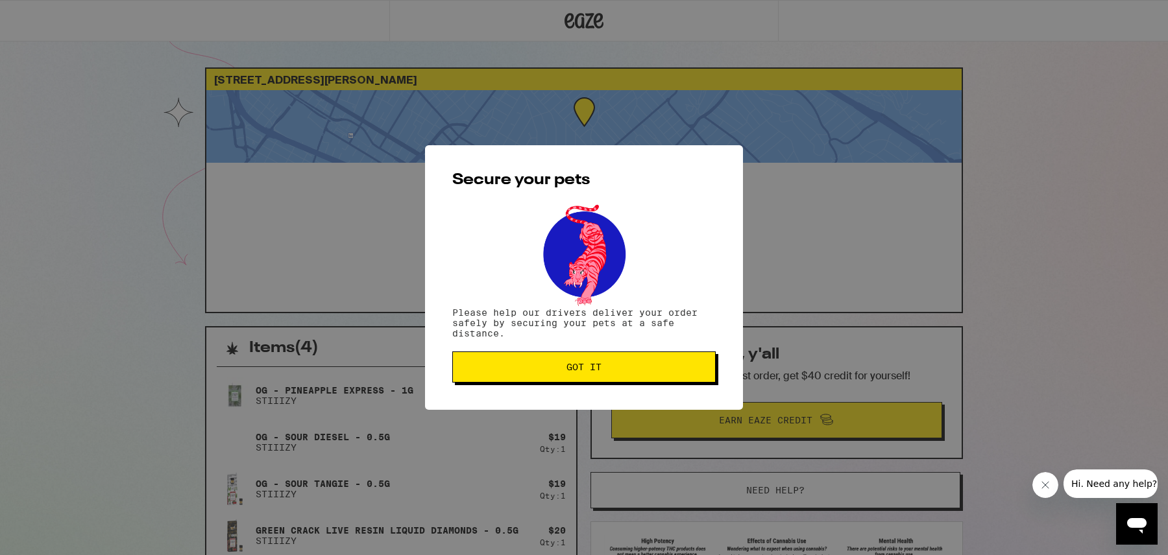
click at [592, 364] on span "Got it" at bounding box center [583, 367] width 35 height 9
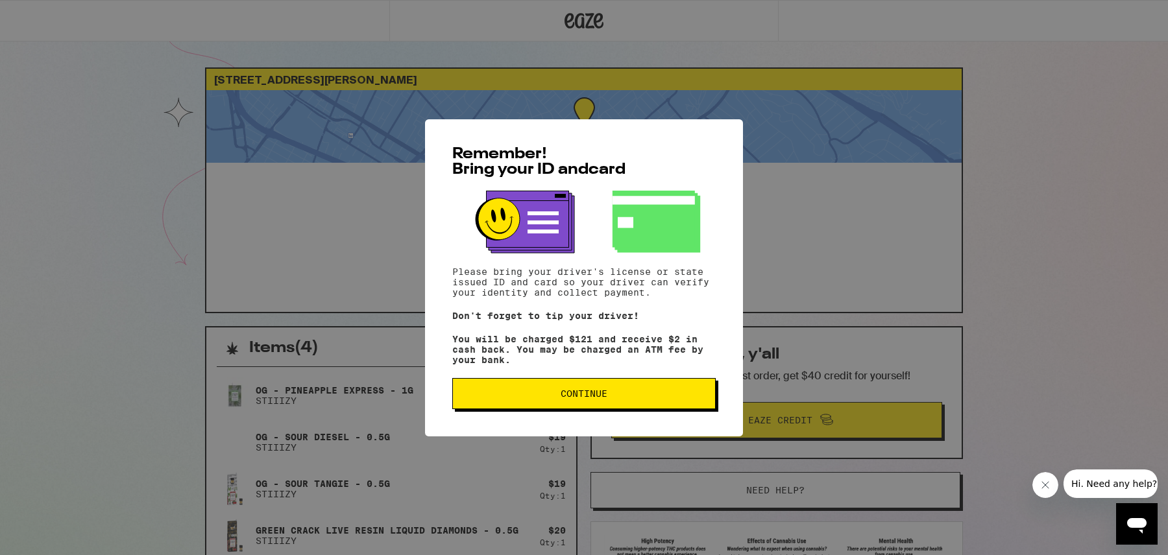
click at [596, 404] on button "Continue" at bounding box center [583, 393] width 263 height 31
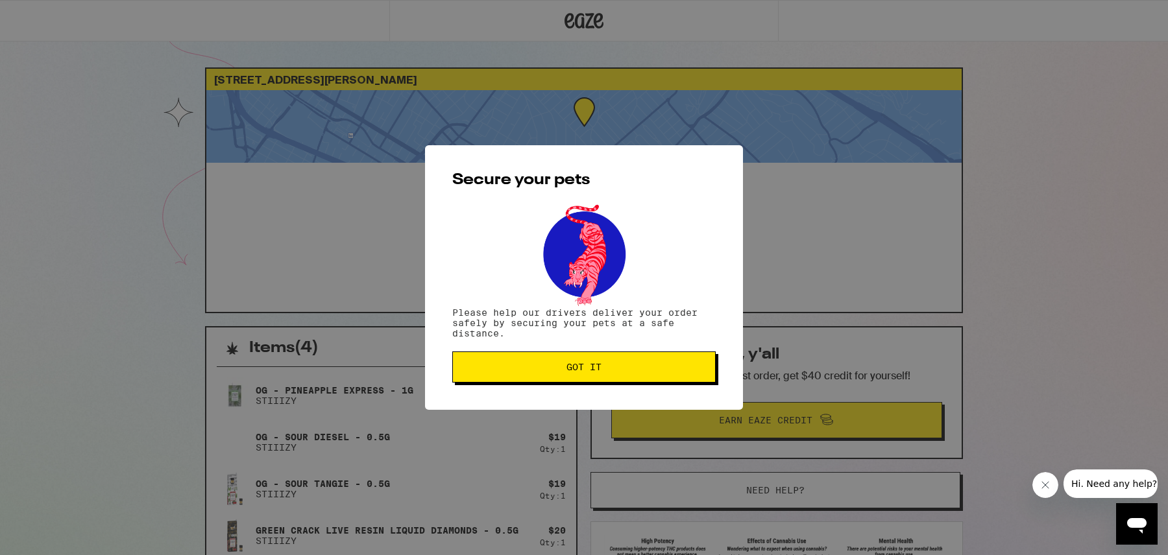
click at [594, 355] on button "Got it" at bounding box center [583, 367] width 263 height 31
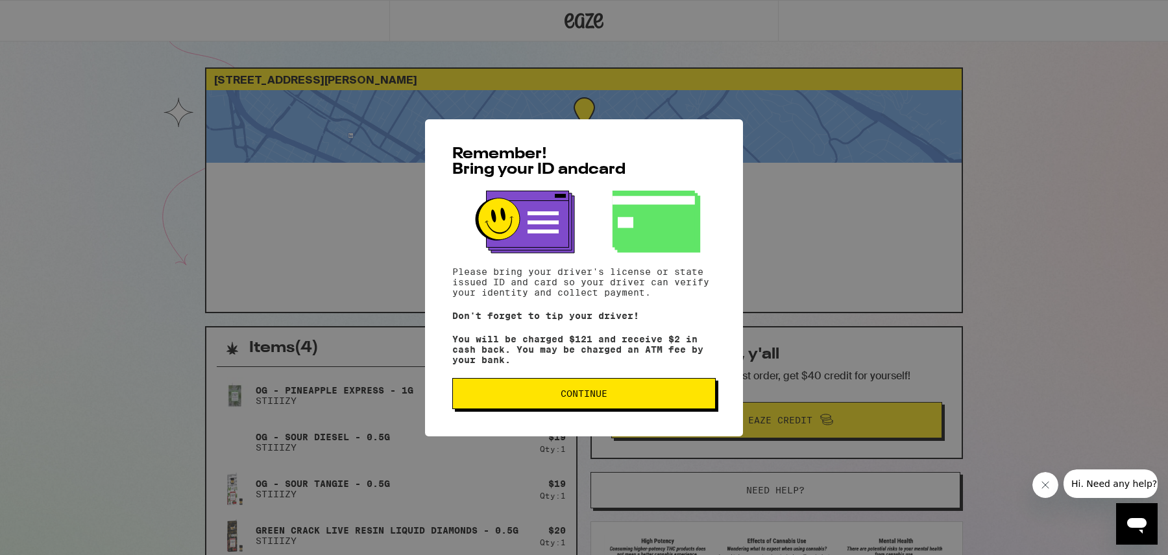
click at [648, 398] on span "Continue" at bounding box center [583, 393] width 241 height 9
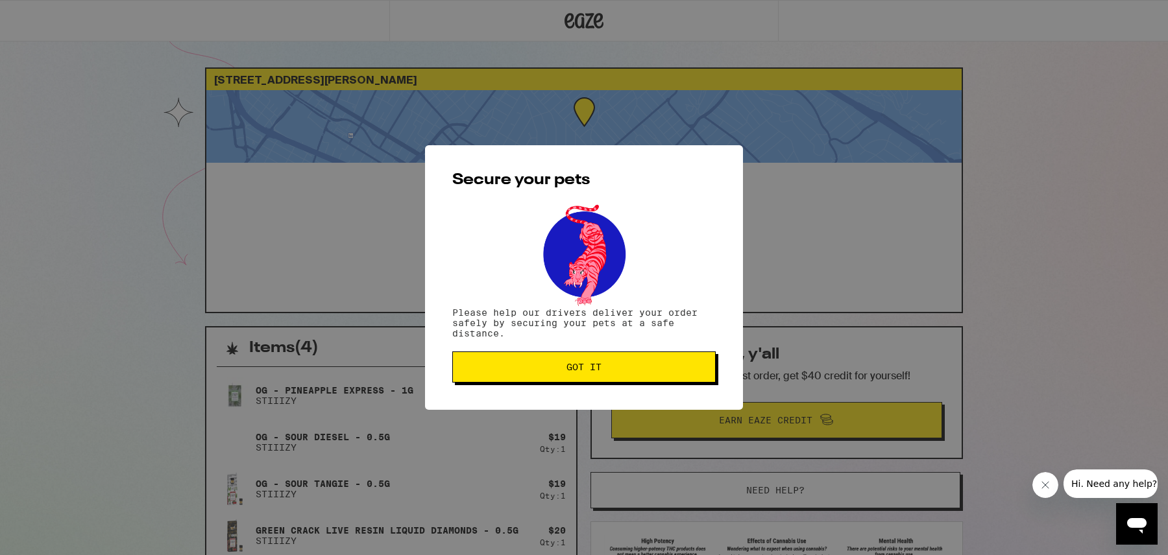
click at [648, 388] on div "Secure your pets Please help our drivers deliver your order safely by securing …" at bounding box center [584, 277] width 318 height 265
click at [644, 368] on span "Got it" at bounding box center [583, 367] width 241 height 9
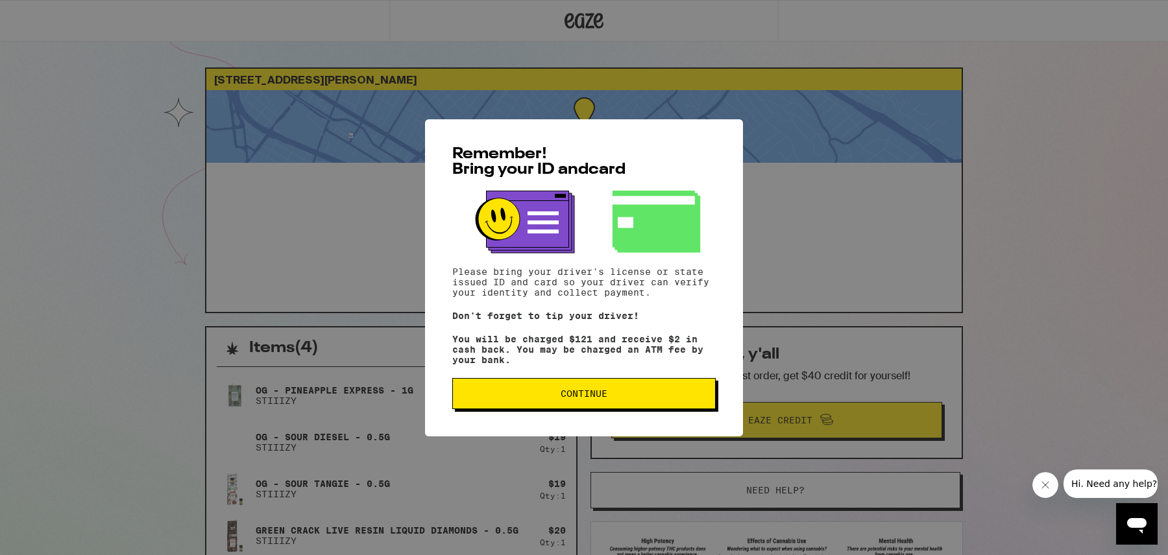
click at [598, 398] on span "Continue" at bounding box center [584, 393] width 47 height 9
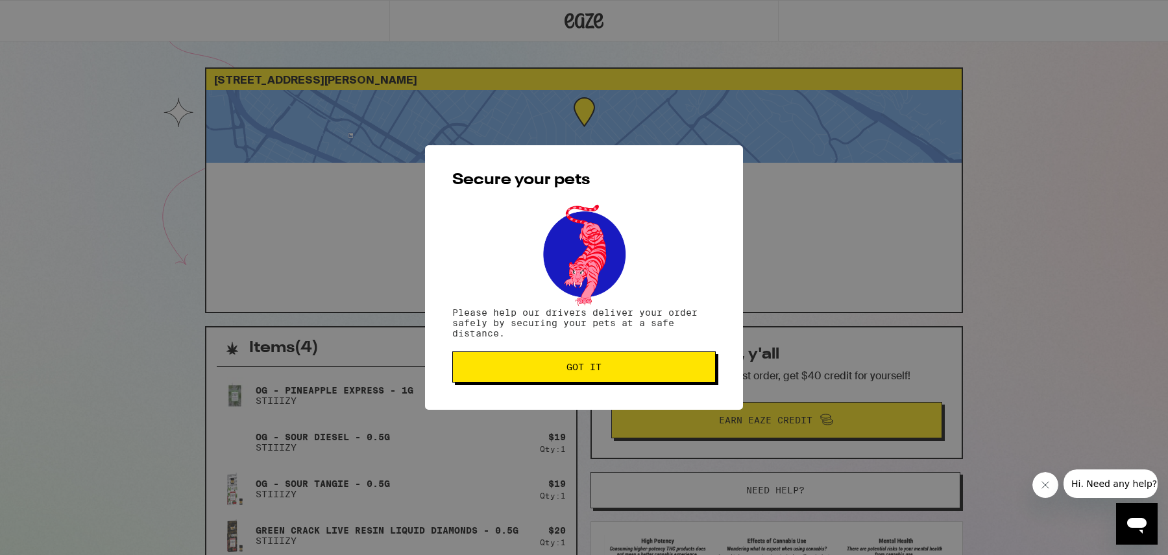
click at [564, 374] on button "Got it" at bounding box center [583, 367] width 263 height 31
